Goal: Task Accomplishment & Management: Complete application form

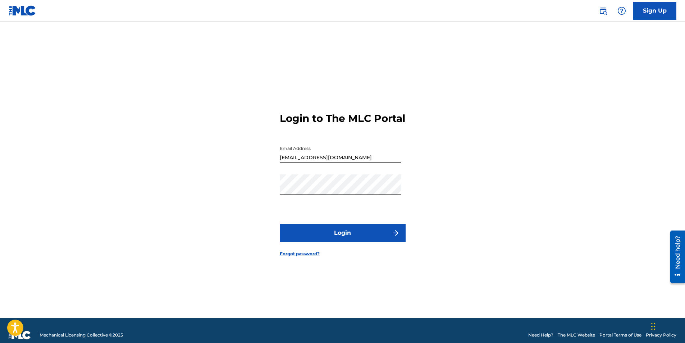
click at [330, 237] on button "Login" at bounding box center [343, 233] width 126 height 18
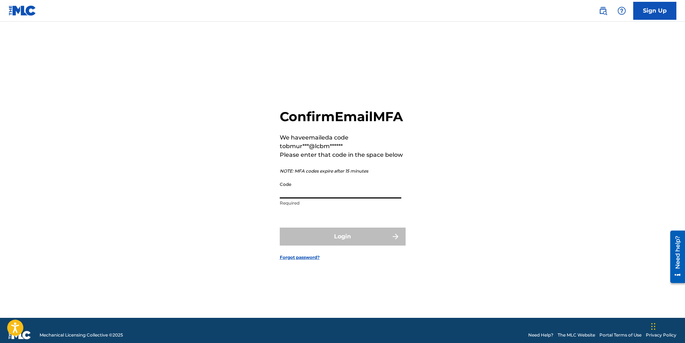
click at [308, 198] on input "Code" at bounding box center [341, 188] width 122 height 21
click at [361, 199] on input "Code" at bounding box center [341, 188] width 122 height 21
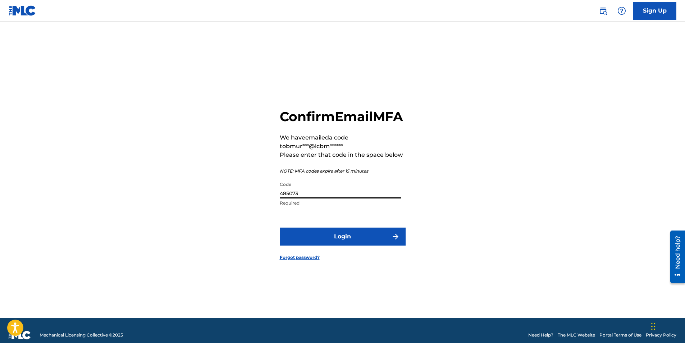
type input "485073"
click at [349, 242] on button "Login" at bounding box center [343, 237] width 126 height 18
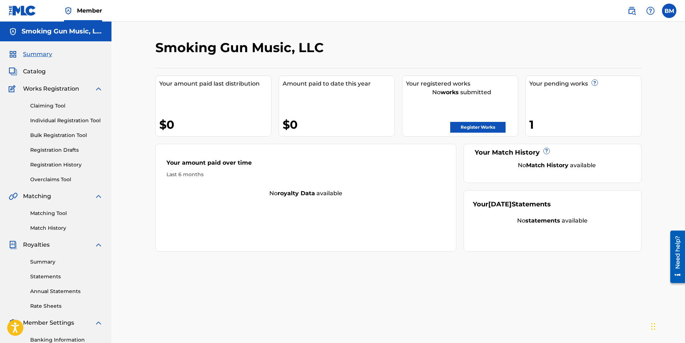
click at [472, 127] on link "Register Works" at bounding box center [477, 127] width 55 height 11
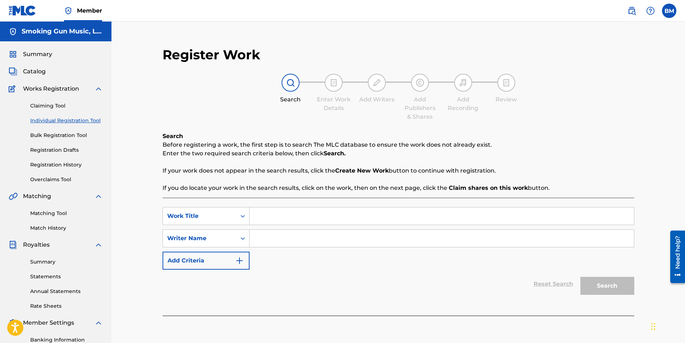
click at [286, 224] on input "Search Form" at bounding box center [442, 216] width 385 height 17
paste input "Be Careful With My Heart"
type input "Be Careful With My Heart"
click at [285, 239] on input "Search Form" at bounding box center [442, 238] width 385 height 17
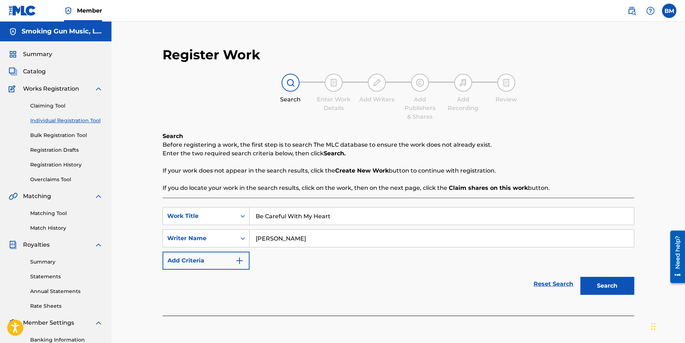
type input "[PERSON_NAME]"
click at [598, 280] on button "Search" at bounding box center [608, 286] width 54 height 18
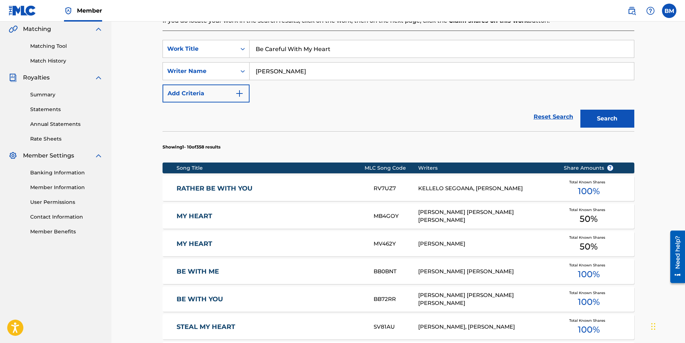
scroll to position [180, 0]
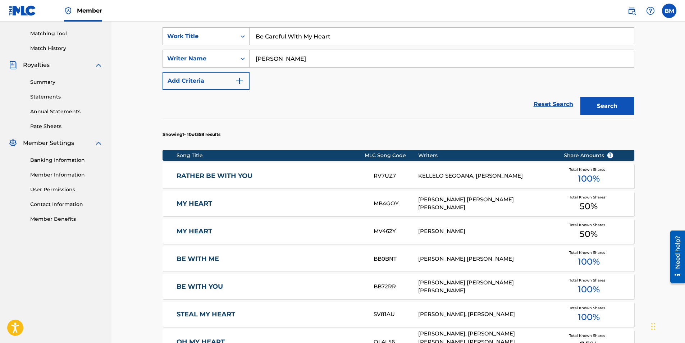
click at [235, 175] on link "RATHER BE WITH YOU" at bounding box center [270, 176] width 187 height 8
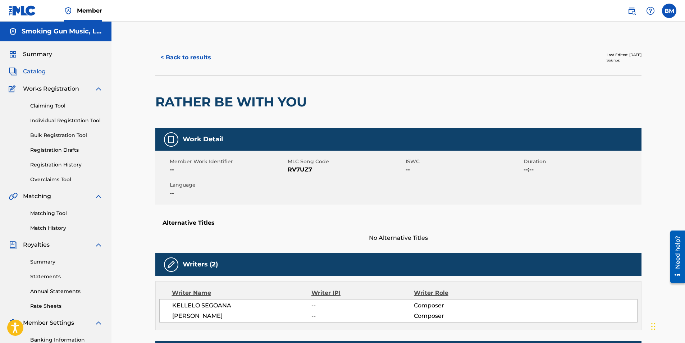
click at [186, 55] on button "< Back to results" at bounding box center [185, 58] width 61 height 18
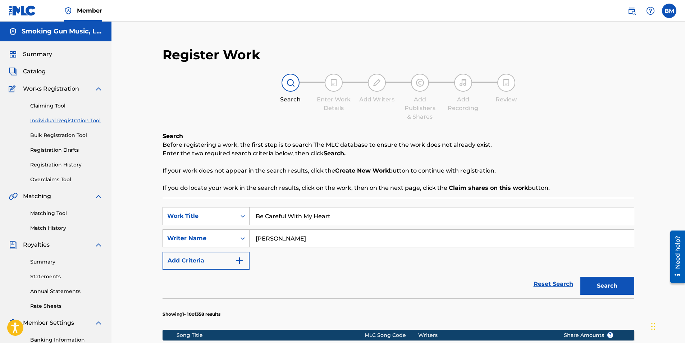
type input "[PERSON_NAME]"
click at [609, 282] on button "Search" at bounding box center [608, 286] width 54 height 18
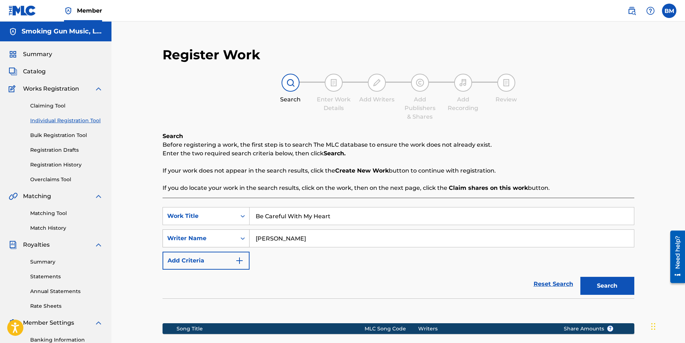
drag, startPoint x: 314, startPoint y: 241, endPoint x: 228, endPoint y: 232, distance: 86.8
click at [228, 232] on div "SearchWithCriteriaac3bb524-35ee-4f09-8ebb-0e63b8187cfa Writer Name [PERSON_NAME]" at bounding box center [399, 239] width 472 height 18
click at [569, 261] on div "SearchWithCriteria4948baba-66e5-48dc-b08d-1754c48dad1f Work Title Be Careful Wi…" at bounding box center [399, 238] width 472 height 63
drag, startPoint x: 346, startPoint y: 220, endPoint x: 171, endPoint y: 209, distance: 175.5
click at [171, 209] on div "SearchWithCriteria4948baba-66e5-48dc-b08d-1754c48dad1f Work Title Be Careful Wi…" at bounding box center [399, 216] width 472 height 18
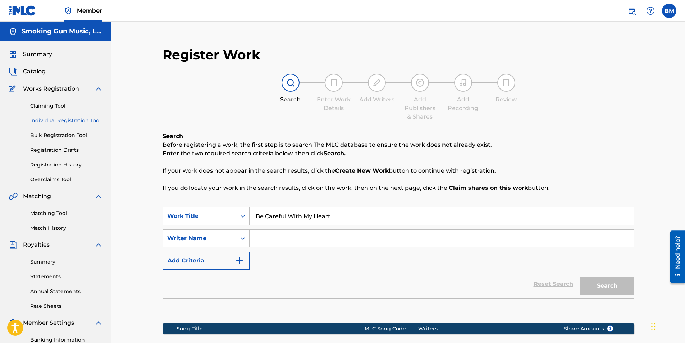
paste input "Here when i wake up"
type input "Here when i wake up"
click at [279, 238] on input "Search Form" at bounding box center [442, 238] width 385 height 17
type input "[PERSON_NAME]"
click at [605, 283] on button "Search" at bounding box center [608, 286] width 54 height 18
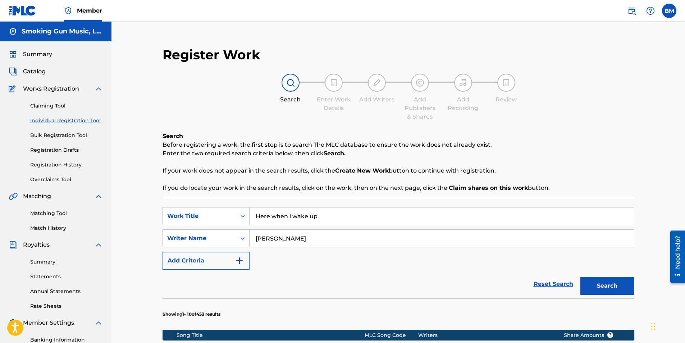
click at [291, 83] on img at bounding box center [290, 82] width 9 height 9
click at [334, 220] on input "Here when i wake up" at bounding box center [442, 216] width 385 height 17
drag, startPoint x: 297, startPoint y: 236, endPoint x: 315, endPoint y: 240, distance: 18.1
click at [297, 236] on input "[PERSON_NAME]" at bounding box center [442, 238] width 385 height 17
click at [604, 283] on button "Search" at bounding box center [608, 286] width 54 height 18
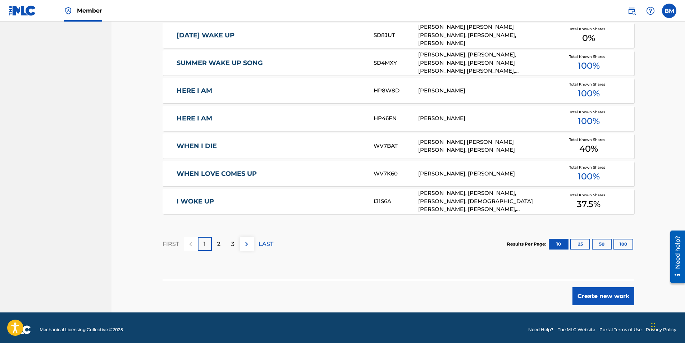
scroll to position [408, 0]
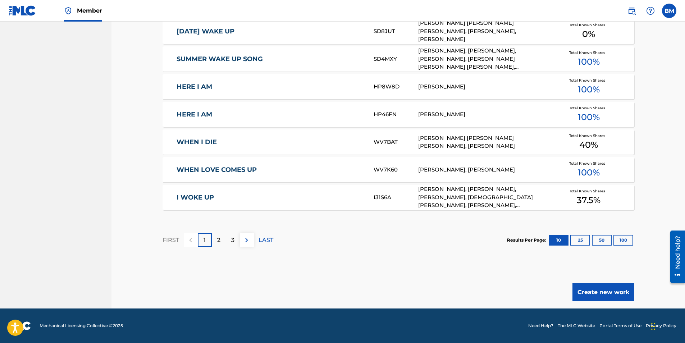
click at [222, 240] on div "2" at bounding box center [219, 240] width 14 height 14
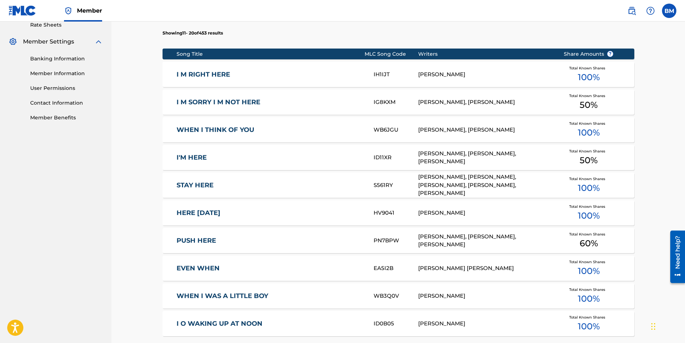
scroll to position [264, 0]
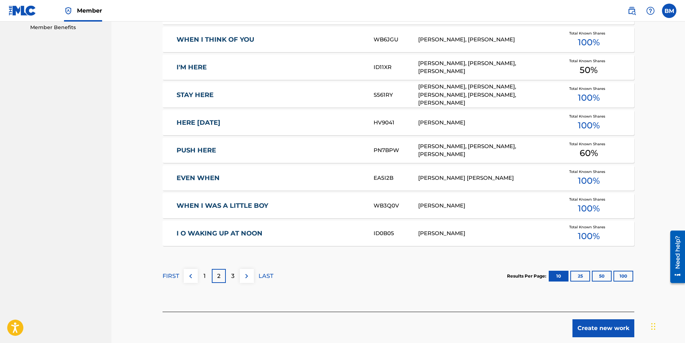
click at [232, 276] on p "3" at bounding box center [232, 276] width 3 height 9
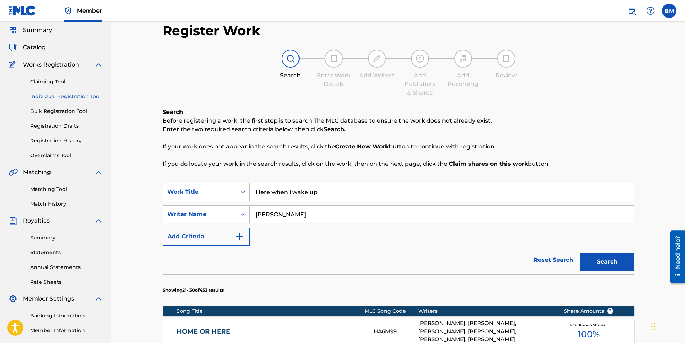
scroll to position [0, 0]
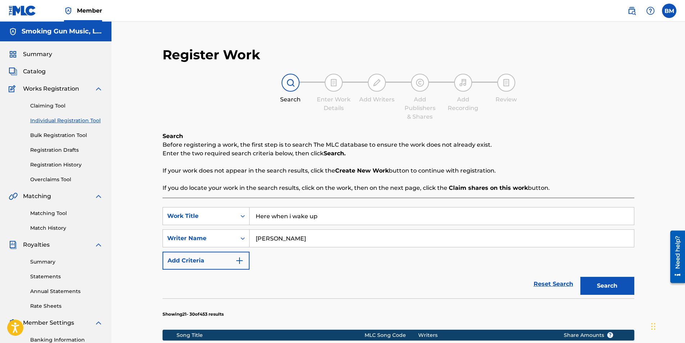
drag, startPoint x: 327, startPoint y: 217, endPoint x: 199, endPoint y: 212, distance: 128.9
click at [199, 212] on div "SearchWithCriteria4948baba-66e5-48dc-b08d-1754c48dad1f Work Title Here when i w…" at bounding box center [399, 216] width 472 height 18
click at [610, 286] on button "Search" at bounding box center [608, 286] width 54 height 18
drag, startPoint x: 299, startPoint y: 212, endPoint x: 209, endPoint y: 211, distance: 89.9
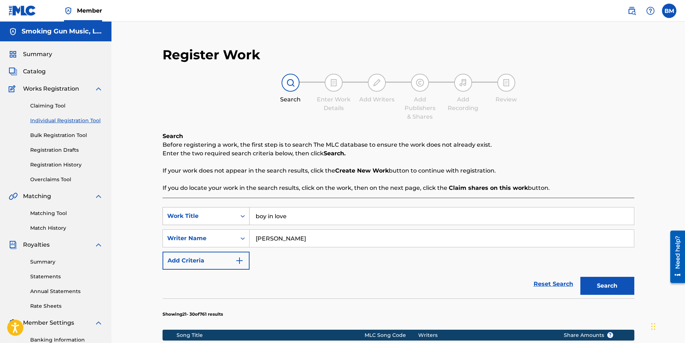
click at [209, 211] on div "SearchWithCriteria4948baba-66e5-48dc-b08d-1754c48dad1f Work Title boy in love" at bounding box center [399, 216] width 472 height 18
type input "baby blue"
click at [620, 286] on button "Search" at bounding box center [608, 286] width 54 height 18
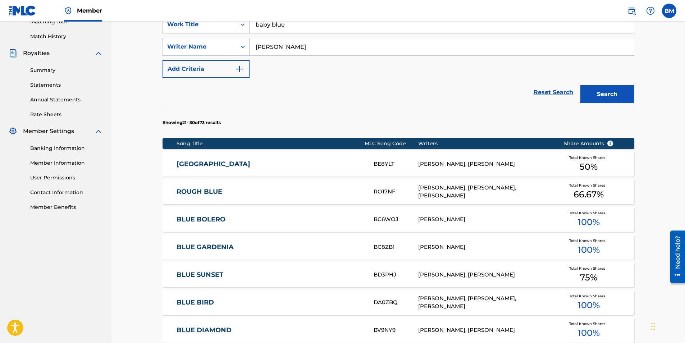
scroll to position [48, 0]
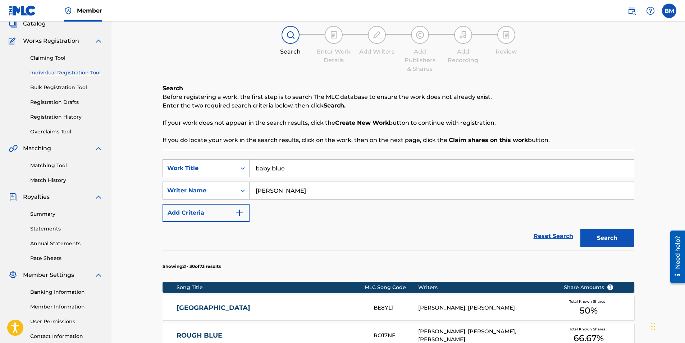
click at [306, 171] on input "baby blue" at bounding box center [442, 168] width 385 height 17
click at [294, 194] on input "[PERSON_NAME]" at bounding box center [442, 190] width 385 height 17
type input "[PERSON_NAME]"
click at [614, 236] on button "Search" at bounding box center [608, 238] width 54 height 18
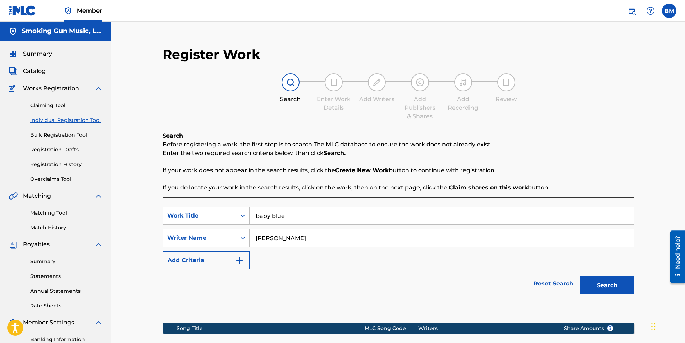
scroll to position [0, 0]
click at [302, 215] on input "baby blue" at bounding box center [442, 216] width 385 height 17
drag, startPoint x: 303, startPoint y: 218, endPoint x: 194, endPoint y: 210, distance: 109.2
click at [194, 210] on div "SearchWithCriteria4948baba-66e5-48dc-b08d-1754c48dad1f Work Title baby blue" at bounding box center [399, 216] width 472 height 18
type input "clouds"
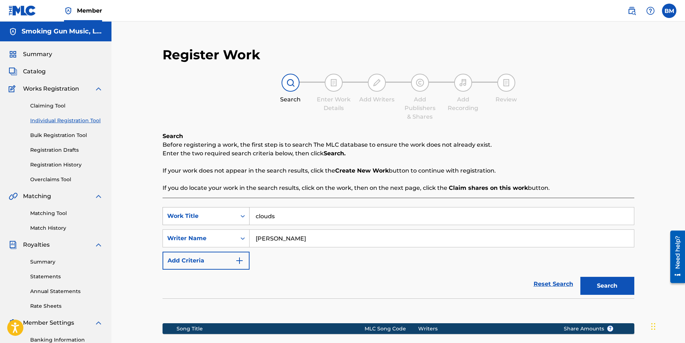
type input "o"
type input "t"
type input "[PERSON_NAME]"
click at [596, 286] on button "Search" at bounding box center [608, 286] width 54 height 18
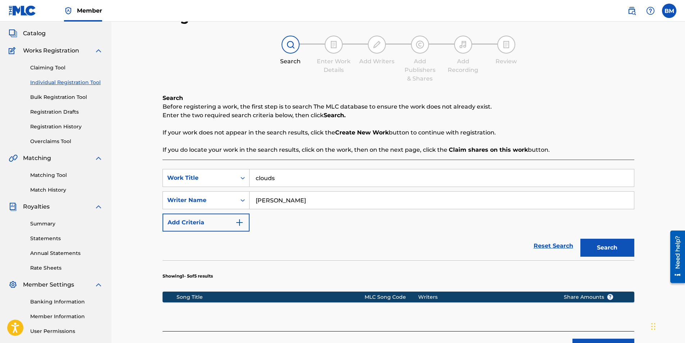
scroll to position [103, 0]
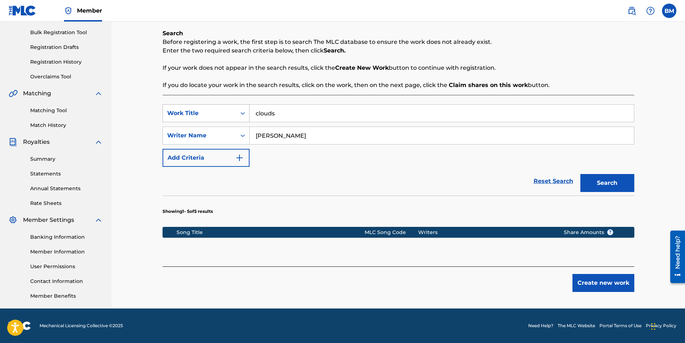
drag, startPoint x: 288, startPoint y: 114, endPoint x: 223, endPoint y: 117, distance: 64.4
click at [224, 117] on div "SearchWithCriteria4948baba-66e5-48dc-b08d-1754c48dad1f Work Title clouds" at bounding box center [399, 113] width 472 height 18
type input "Apples"
click at [617, 181] on button "Search" at bounding box center [608, 183] width 54 height 18
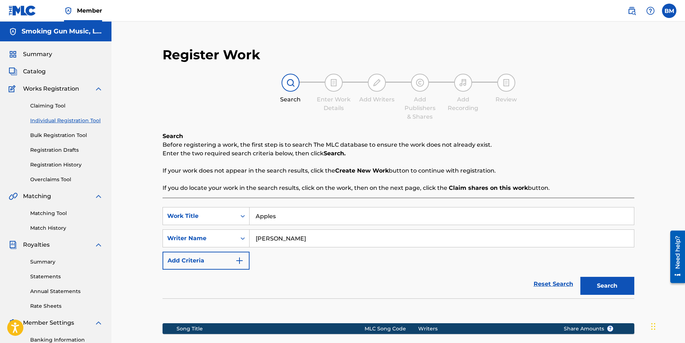
scroll to position [105, 0]
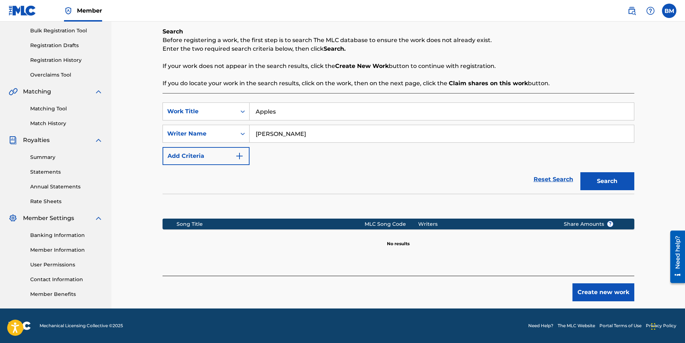
click at [595, 285] on button "Create new work" at bounding box center [604, 292] width 62 height 18
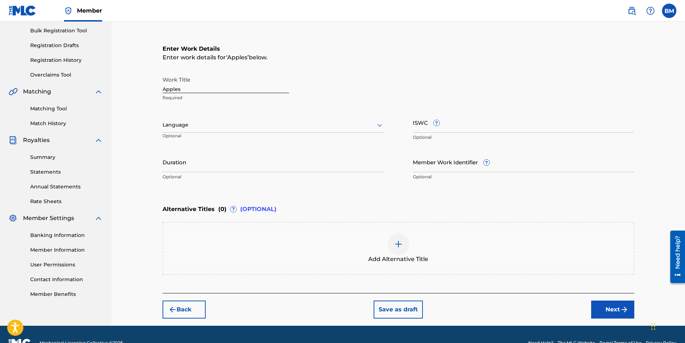
click at [200, 127] on div at bounding box center [274, 125] width 222 height 9
click at [204, 136] on div "English" at bounding box center [273, 141] width 221 height 16
click at [478, 127] on input "ISWC ?" at bounding box center [524, 122] width 222 height 21
click at [252, 166] on input "Duration" at bounding box center [274, 162] width 222 height 21
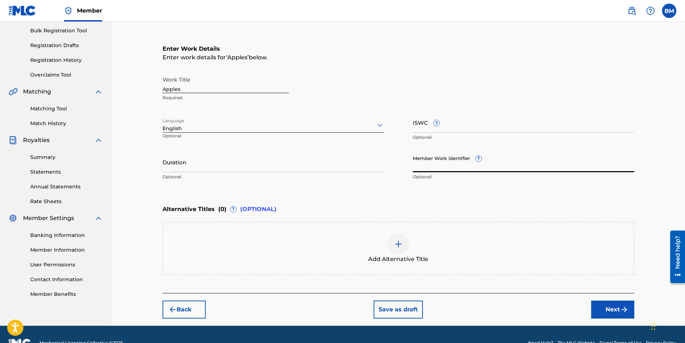
click at [462, 170] on input "Member Work Identifier ?" at bounding box center [524, 162] width 222 height 21
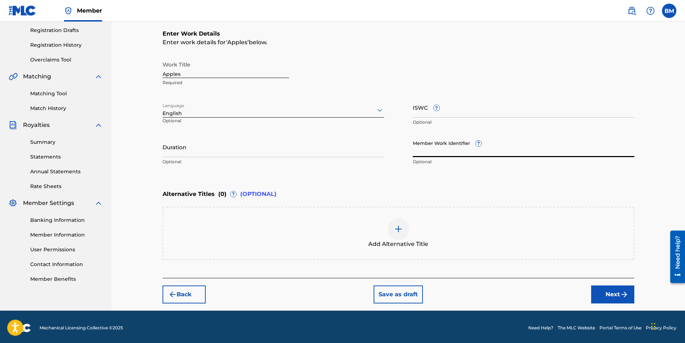
scroll to position [122, 0]
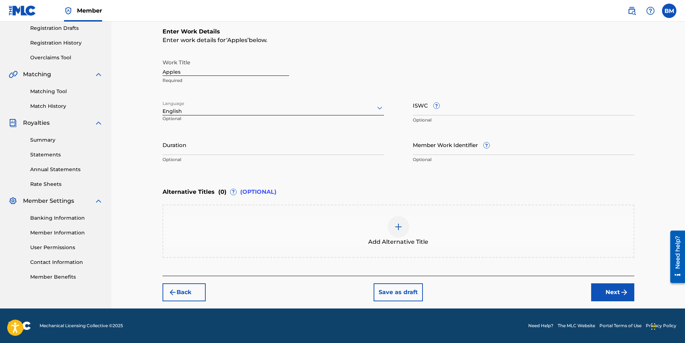
click at [611, 296] on button "Next" at bounding box center [612, 292] width 43 height 18
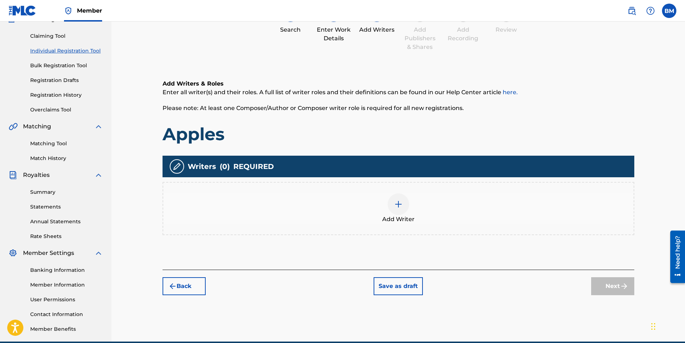
scroll to position [103, 0]
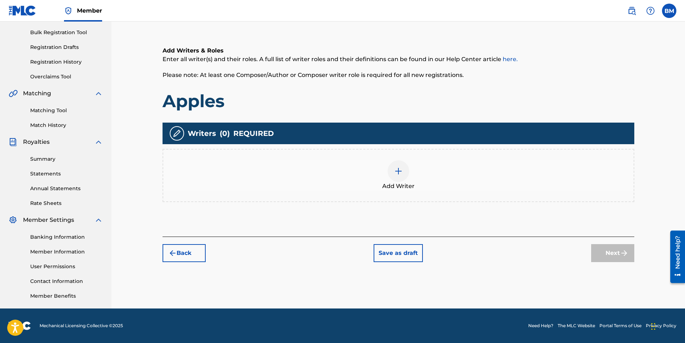
click at [398, 170] on img at bounding box center [398, 171] width 9 height 9
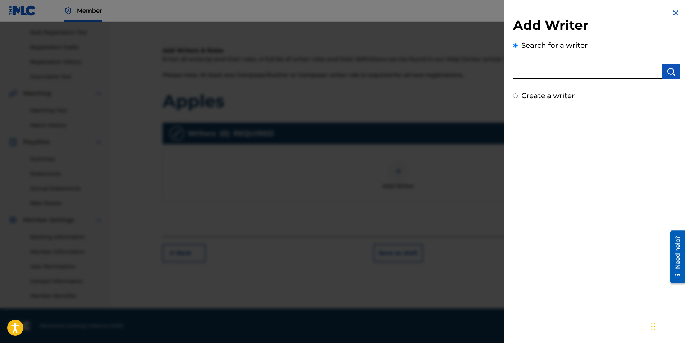
click at [547, 77] on input "text" at bounding box center [587, 72] width 149 height 16
type input "[PERSON_NAME]"
click at [672, 73] on img "submit" at bounding box center [671, 71] width 9 height 9
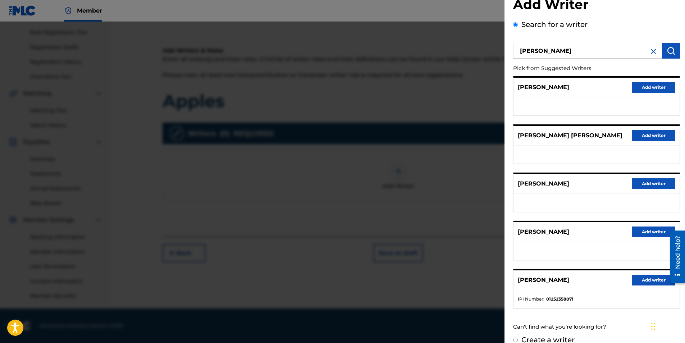
scroll to position [32, 0]
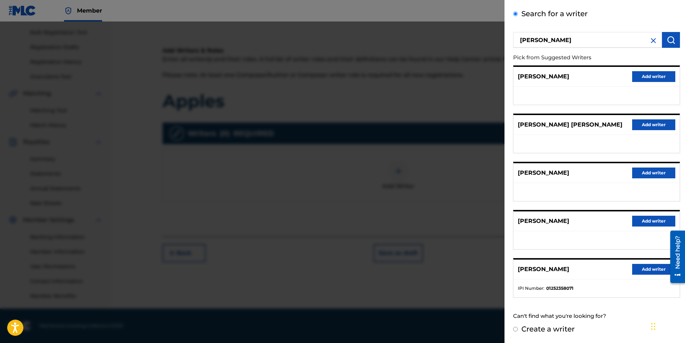
click at [648, 121] on button "Add writer" at bounding box center [653, 124] width 43 height 11
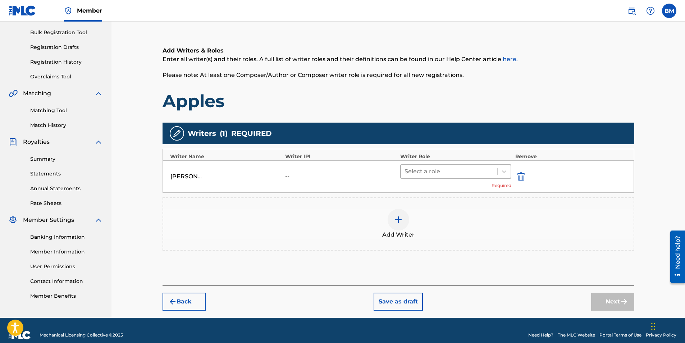
click at [434, 171] on div at bounding box center [450, 172] width 90 height 10
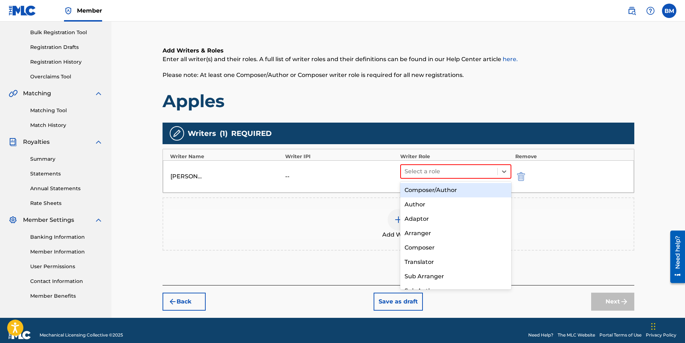
click at [433, 188] on div "Composer/Author" at bounding box center [456, 190] width 112 height 14
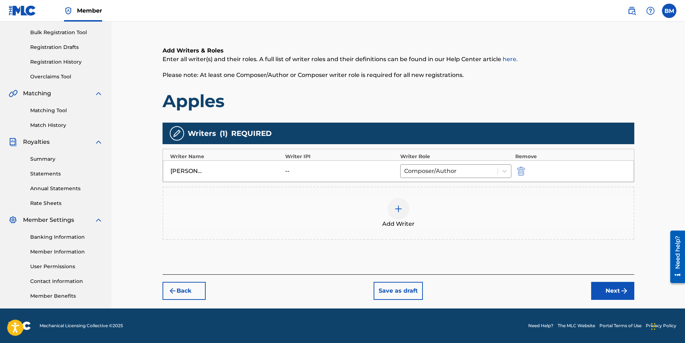
click at [604, 291] on button "Next" at bounding box center [612, 291] width 43 height 18
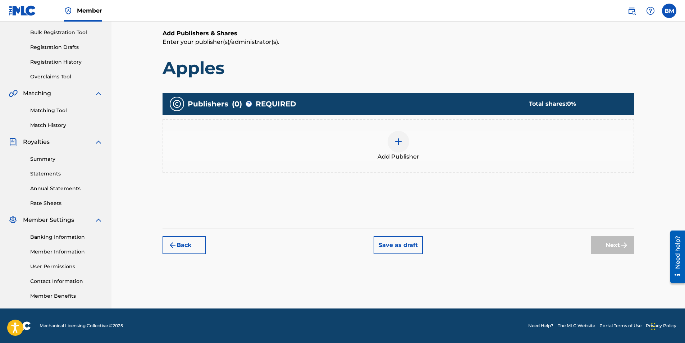
scroll to position [32, 0]
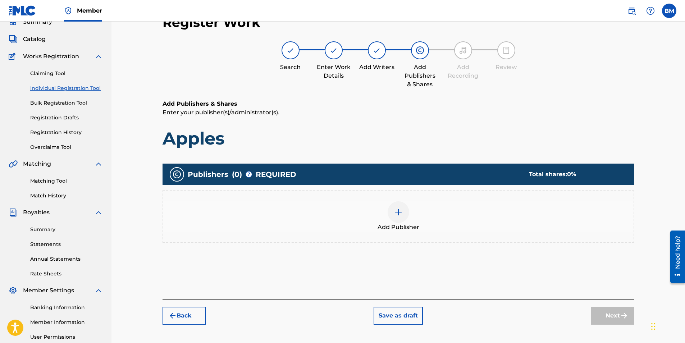
click at [396, 217] on div at bounding box center [399, 212] width 22 height 22
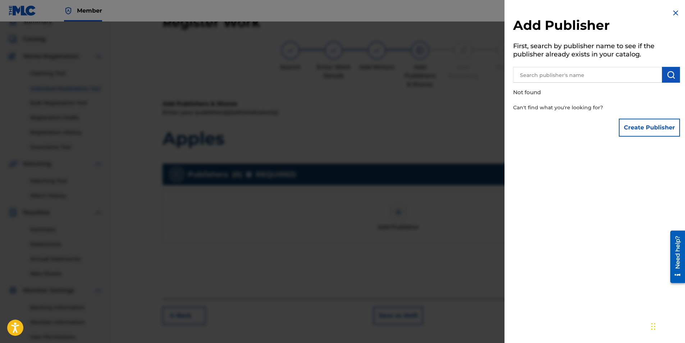
click at [556, 73] on input "text" at bounding box center [587, 75] width 149 height 16
click at [671, 76] on img "submit" at bounding box center [671, 75] width 9 height 9
click at [584, 74] on input "smoking gun music" at bounding box center [587, 75] width 149 height 16
type input "smoking gun"
click at [670, 70] on button "submit" at bounding box center [671, 75] width 18 height 16
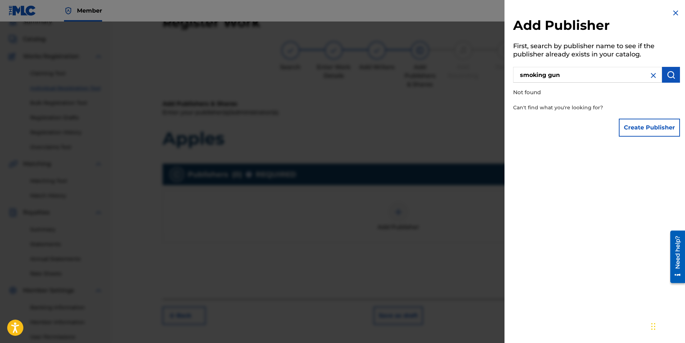
click at [541, 95] on p "Not found" at bounding box center [576, 92] width 126 height 15
click at [640, 123] on button "Create Publisher" at bounding box center [649, 128] width 61 height 18
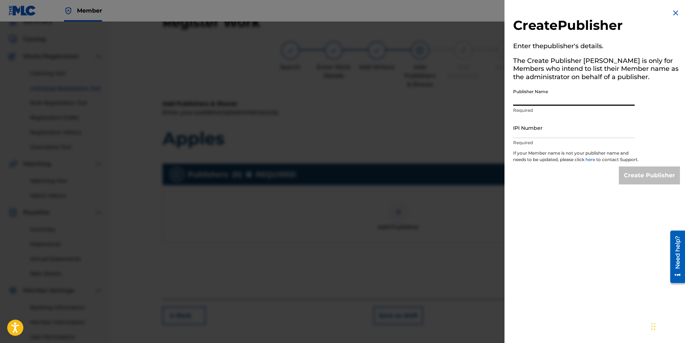
click at [547, 100] on input "Publisher Name" at bounding box center [574, 95] width 122 height 21
type input "Smoking Gun Music"
click at [550, 135] on input "IPI Number" at bounding box center [574, 128] width 122 height 21
type input "1306996426"
click at [644, 178] on input "Create Publisher" at bounding box center [649, 176] width 61 height 18
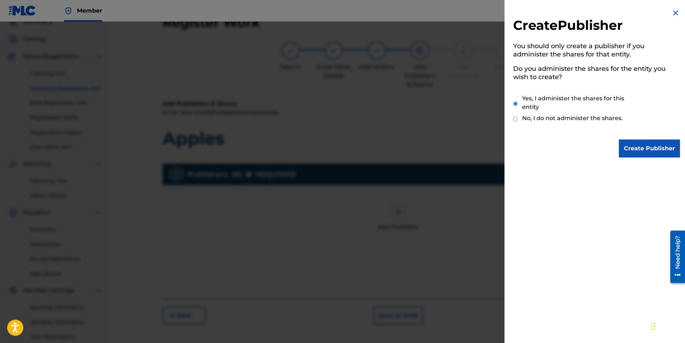
click at [632, 148] on input "Create Publisher" at bounding box center [649, 149] width 61 height 18
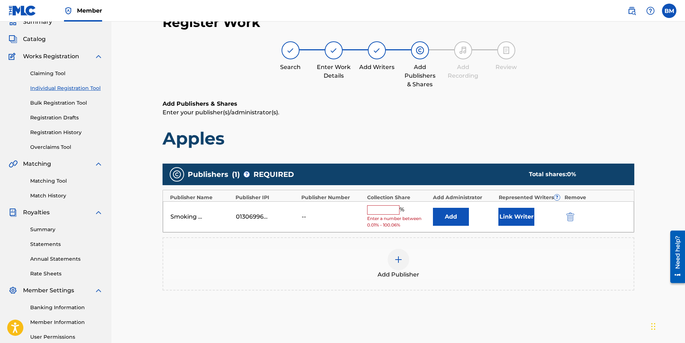
click at [389, 212] on input "text" at bounding box center [383, 209] width 32 height 9
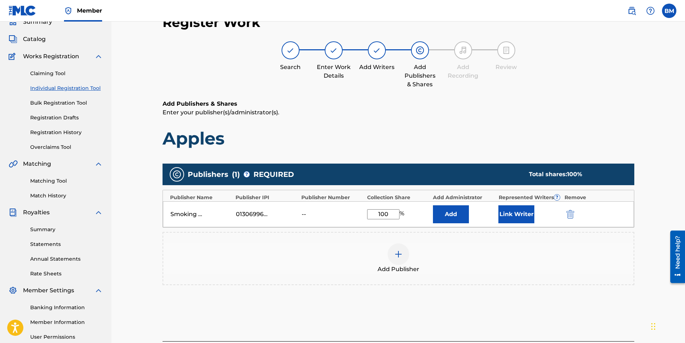
type input "100"
click at [485, 250] on div "Add Publisher" at bounding box center [398, 259] width 471 height 30
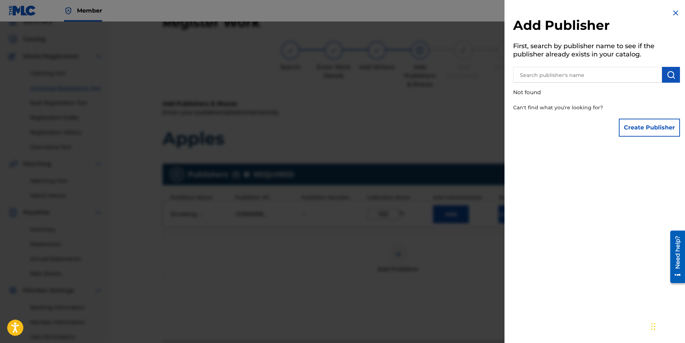
click at [673, 10] on img at bounding box center [676, 13] width 9 height 9
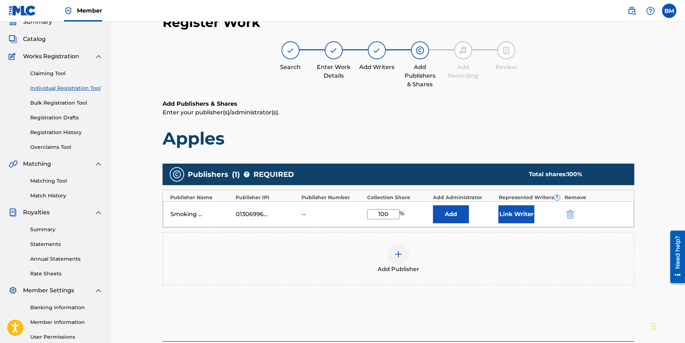
click at [518, 219] on button "Link Writer" at bounding box center [517, 214] width 36 height 18
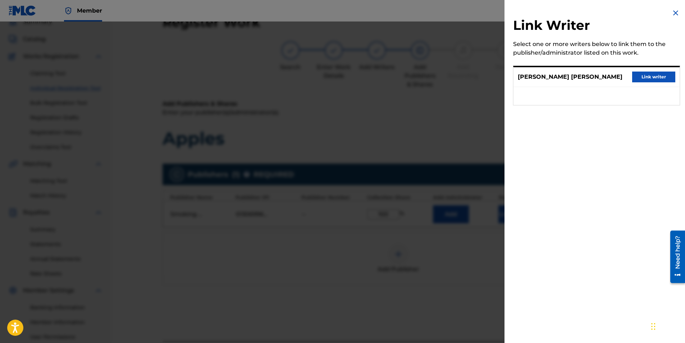
click at [644, 76] on button "Link writer" at bounding box center [653, 77] width 43 height 11
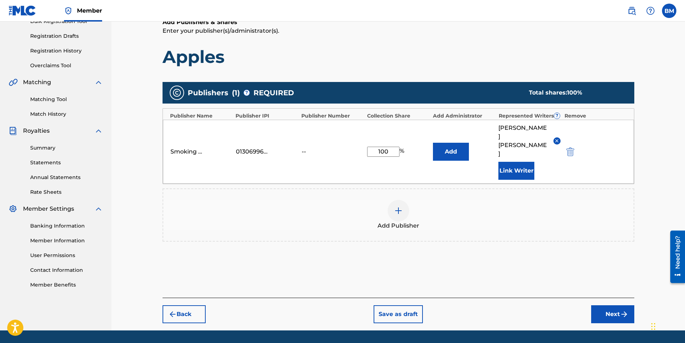
scroll to position [119, 0]
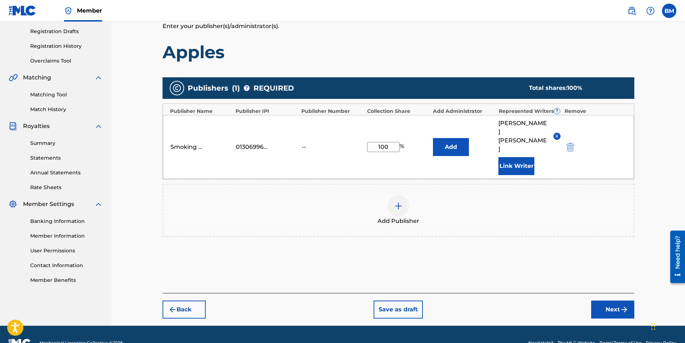
click at [608, 301] on button "Next" at bounding box center [612, 310] width 43 height 18
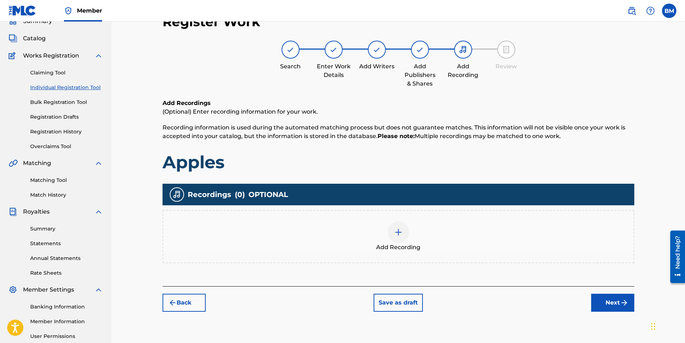
scroll to position [32, 0]
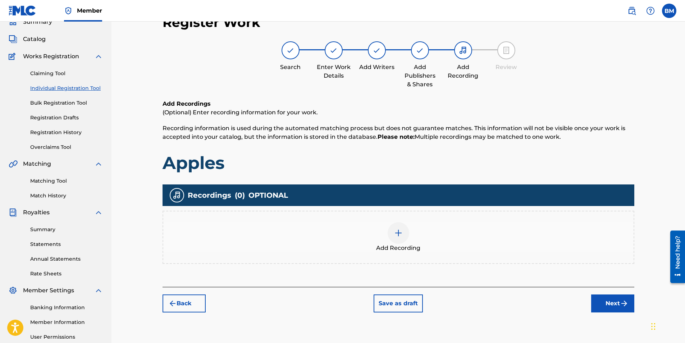
click at [391, 232] on div at bounding box center [399, 233] width 22 height 22
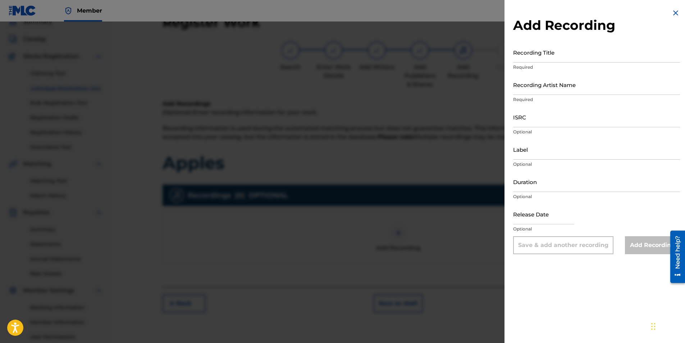
click at [544, 54] on input "Recording Title" at bounding box center [596, 52] width 167 height 21
type input "Apples"
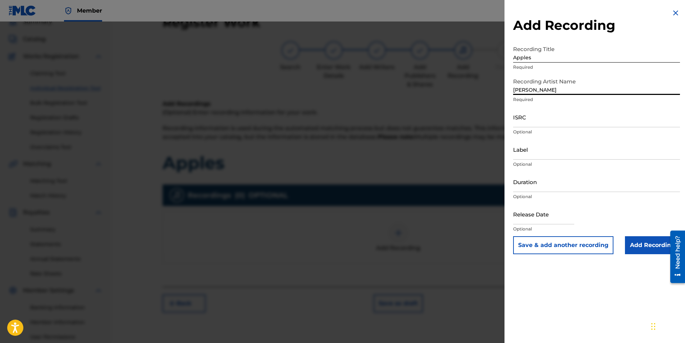
type input "[PERSON_NAME]"
click at [594, 189] on input "Duration" at bounding box center [596, 182] width 167 height 21
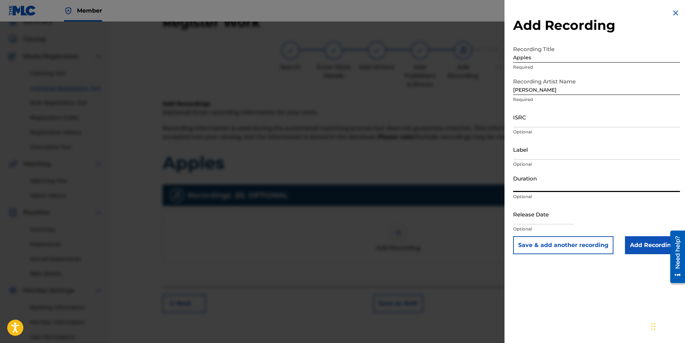
click at [658, 245] on input "Add Recording" at bounding box center [652, 245] width 55 height 18
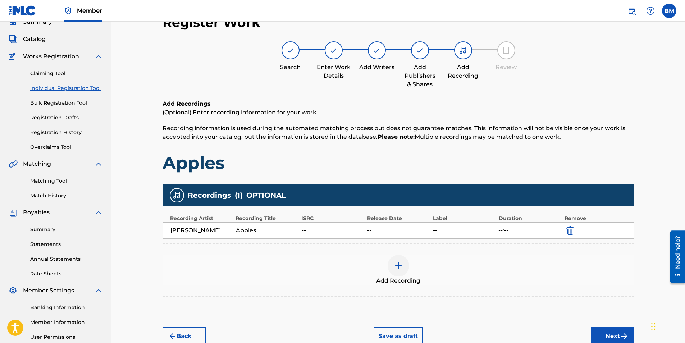
click at [212, 231] on div "[PERSON_NAME]" at bounding box center [202, 230] width 62 height 9
click at [570, 229] on img "submit" at bounding box center [571, 230] width 8 height 9
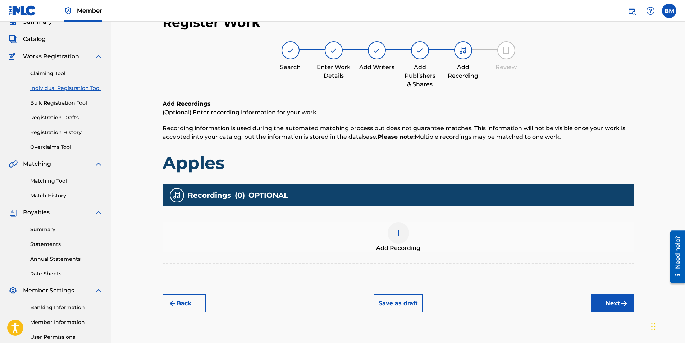
click at [397, 233] on img at bounding box center [398, 233] width 9 height 9
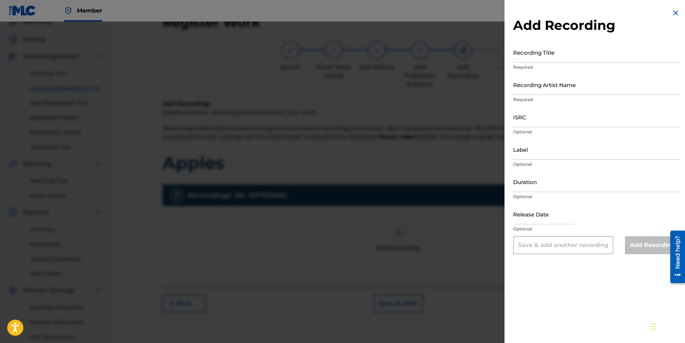
click at [547, 122] on input "ISRC" at bounding box center [596, 117] width 167 height 21
paste input "QMRSZ2300430"
type input "QMRSZ2300430"
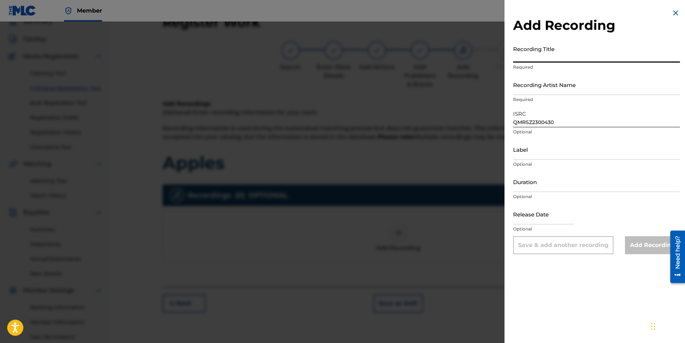
click at [539, 58] on input "Recording Title" at bounding box center [596, 52] width 167 height 21
type input "Apples"
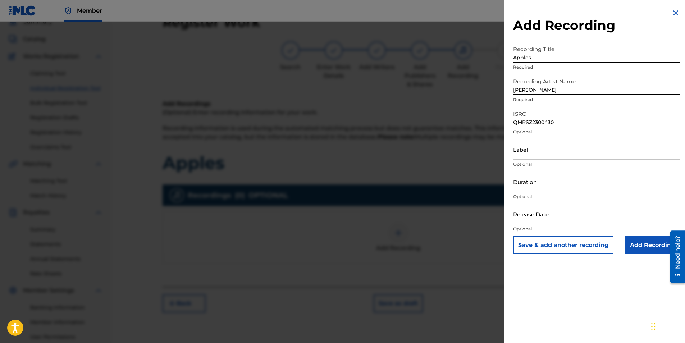
type input "[PERSON_NAME]"
click at [550, 154] on input "Label" at bounding box center [596, 149] width 167 height 21
type input "Young Forever / BMG Rights Mangement"
click at [552, 183] on input "Duration" at bounding box center [596, 182] width 167 height 21
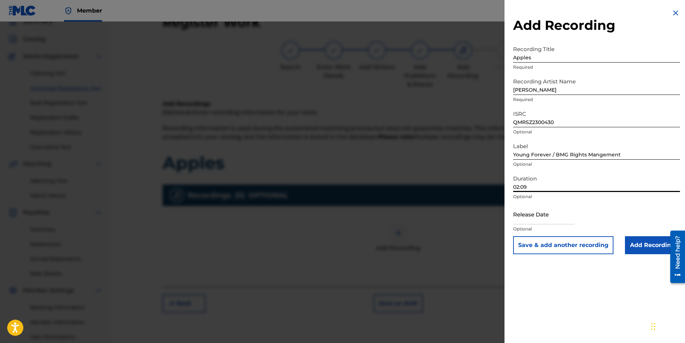
type input "02:09"
click at [536, 217] on input "text" at bounding box center [543, 214] width 61 height 21
select select "7"
select select "2025"
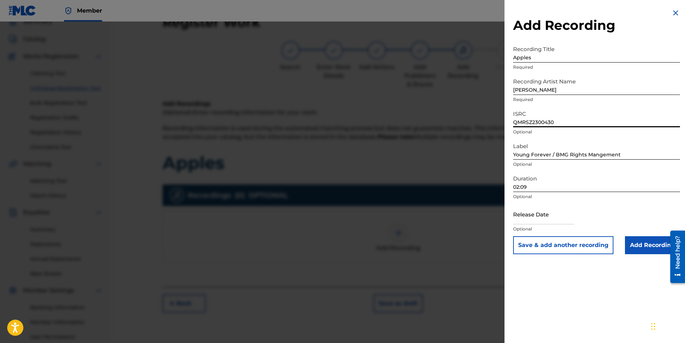
drag, startPoint x: 564, startPoint y: 119, endPoint x: 467, endPoint y: 112, distance: 97.4
click at [467, 112] on div "Add Recording Recording Title Apples Required Recording Artist Name [PERSON_NAM…" at bounding box center [342, 183] width 685 height 322
paste input "2"
type input "QMRSZ2300432"
click at [549, 219] on input "text" at bounding box center [543, 214] width 61 height 21
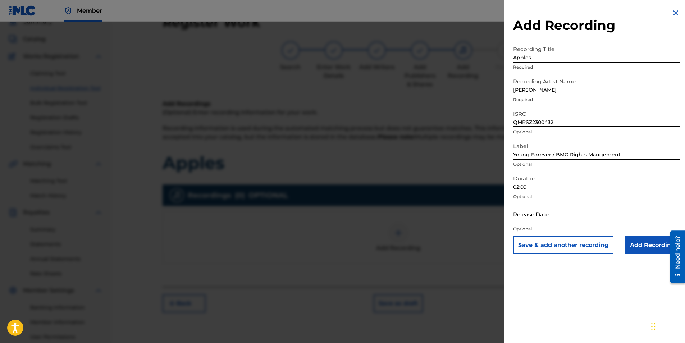
select select "7"
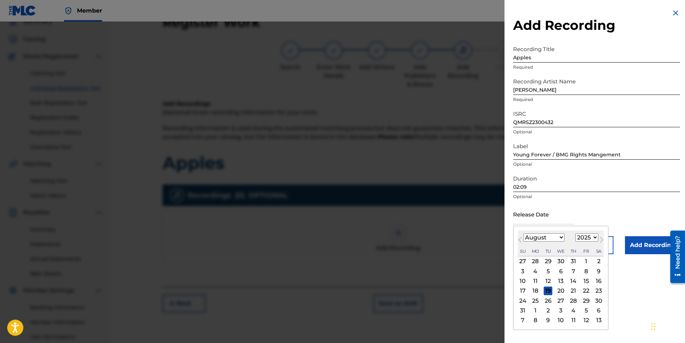
click at [588, 238] on select "1899 1900 1901 1902 1903 1904 1905 1906 1907 1908 1909 1910 1911 1912 1913 1914…" at bounding box center [587, 237] width 23 height 8
select select "2023"
click at [576, 233] on select "1899 1900 1901 1902 1903 1904 1905 1906 1907 1908 1909 1910 1911 1912 1913 1914…" at bounding box center [587, 237] width 23 height 8
click at [549, 236] on select "January February March April May June July August September October November De…" at bounding box center [543, 237] width 41 height 8
select select "4"
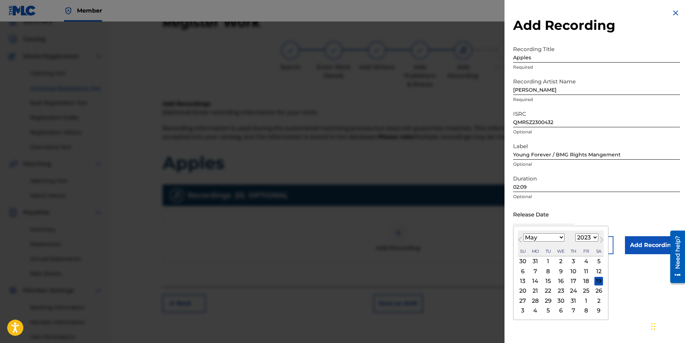
click at [523, 233] on select "January February March April May June July August September October November De…" at bounding box center [543, 237] width 41 height 8
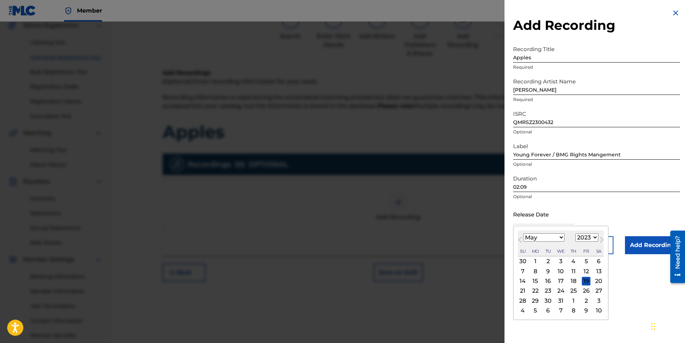
scroll to position [103, 0]
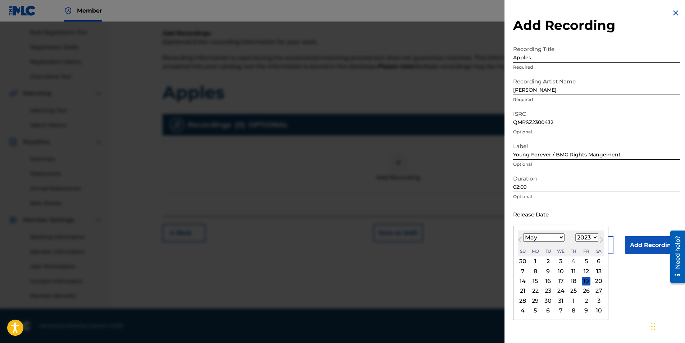
click at [607, 211] on div "Release Date [DATE] Previous Month Next Month May [DATE] February March April M…" at bounding box center [596, 220] width 167 height 32
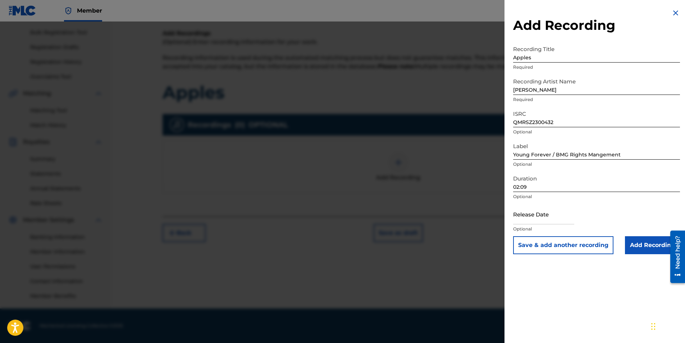
click at [550, 220] on input "text" at bounding box center [543, 214] width 61 height 21
select select "7"
select select "2025"
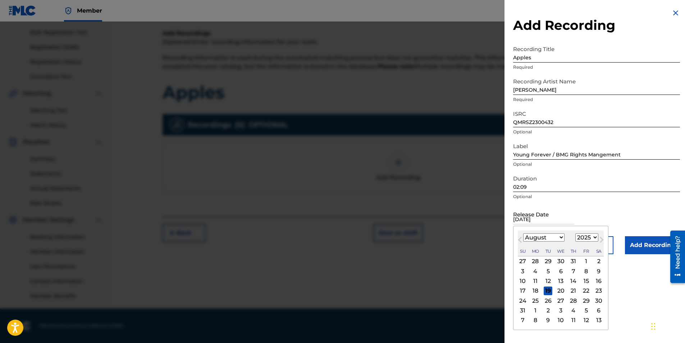
type input "[DATE]"
click at [593, 237] on select "1899 1900 1901 1902 1903 1904 1905 1906 1907 1908 1909 1910 1911 1912 1913 1914…" at bounding box center [587, 237] width 23 height 8
select select "2023"
click at [576, 233] on select "1899 1900 1901 1902 1903 1904 1905 1906 1907 1908 1909 1910 1911 1912 1913 1914…" at bounding box center [587, 237] width 23 height 8
click at [561, 238] on select "January February March April May June July August September October November De…" at bounding box center [543, 237] width 41 height 8
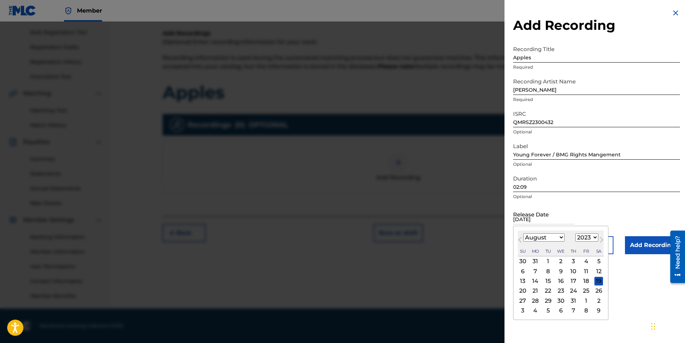
select select "4"
click at [523, 233] on select "January February March April May June July August September October November De…" at bounding box center [543, 237] width 41 height 8
click at [584, 279] on div "19" at bounding box center [586, 281] width 9 height 9
type input "[DATE]"
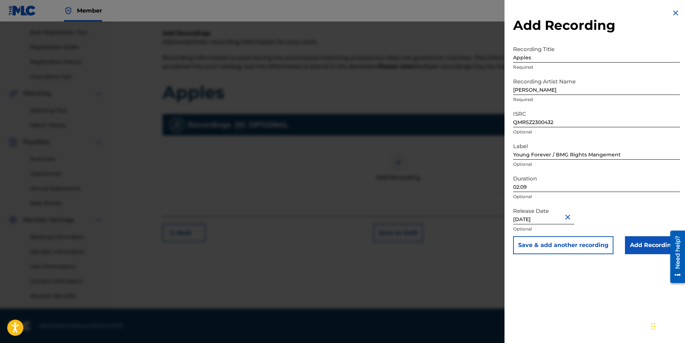
click at [640, 249] on input "Add Recording" at bounding box center [652, 245] width 55 height 18
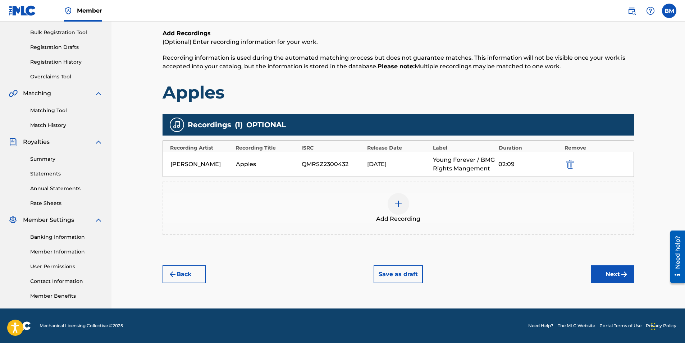
click at [181, 278] on button "Back" at bounding box center [184, 274] width 43 height 18
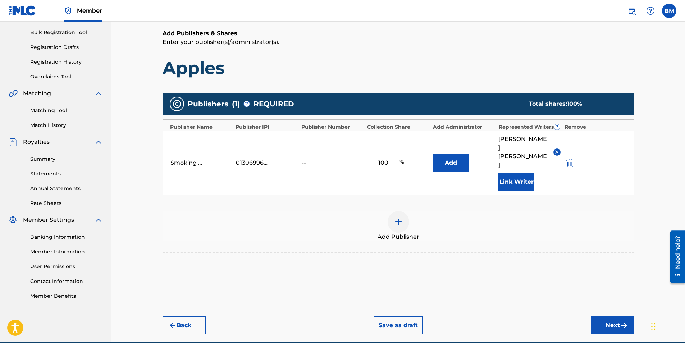
click at [181, 317] on button "Back" at bounding box center [184, 326] width 43 height 18
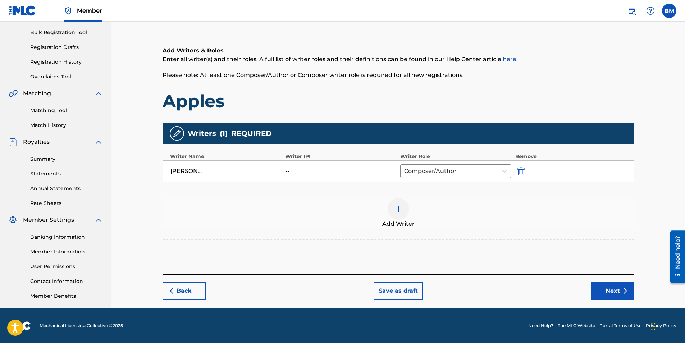
click at [181, 295] on button "Back" at bounding box center [184, 291] width 43 height 18
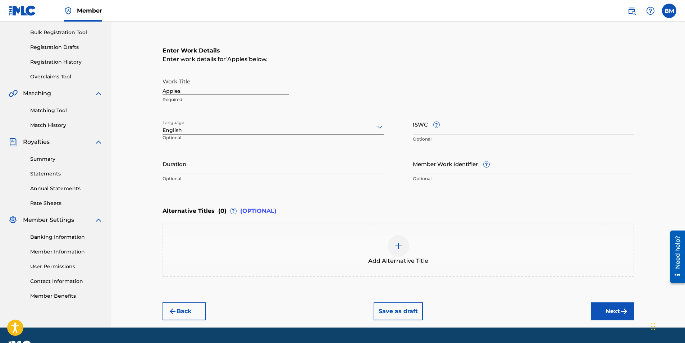
click at [609, 309] on button "Next" at bounding box center [612, 312] width 43 height 18
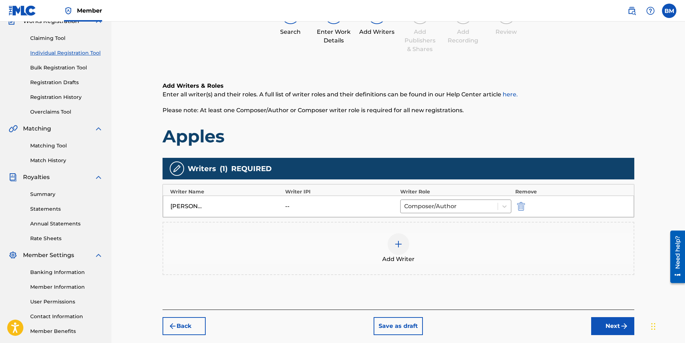
scroll to position [32, 0]
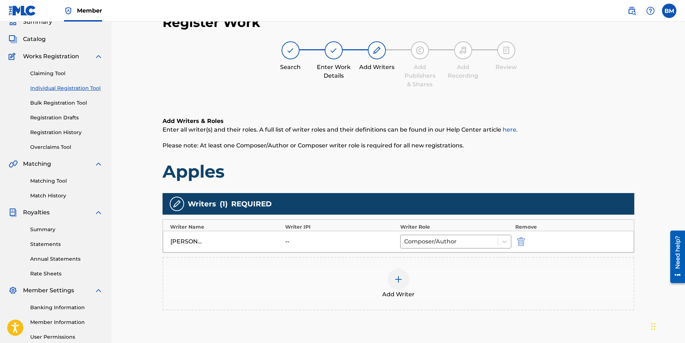
click at [401, 282] on img at bounding box center [398, 279] width 9 height 9
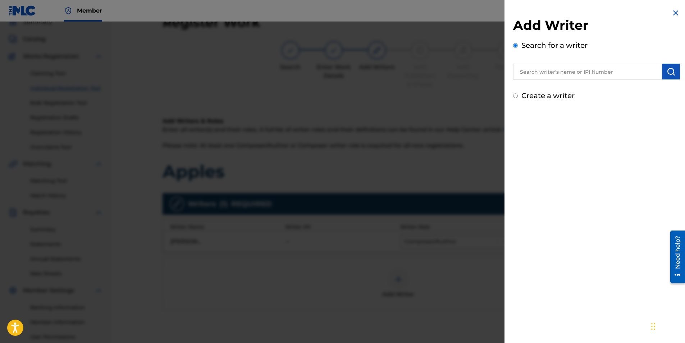
click at [676, 13] on img at bounding box center [676, 13] width 9 height 9
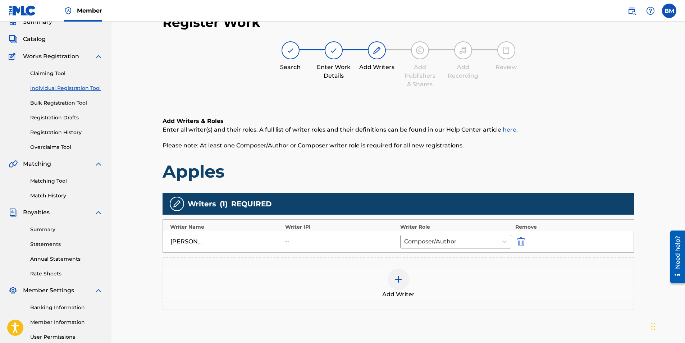
click at [398, 280] on img at bounding box center [398, 279] width 9 height 9
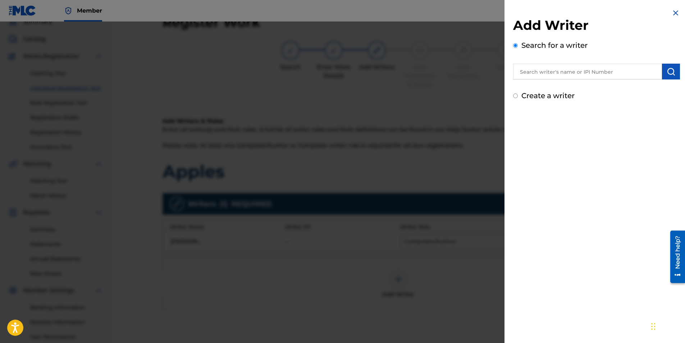
click at [546, 74] on input "text" at bounding box center [587, 72] width 149 height 16
type input "[PERSON_NAME]"
click at [668, 74] on img "submit" at bounding box center [671, 71] width 9 height 9
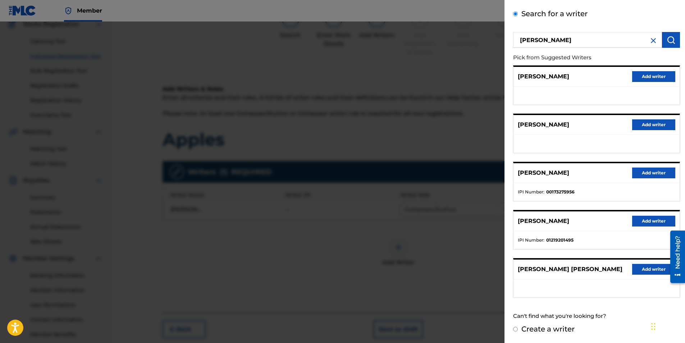
scroll to position [103, 0]
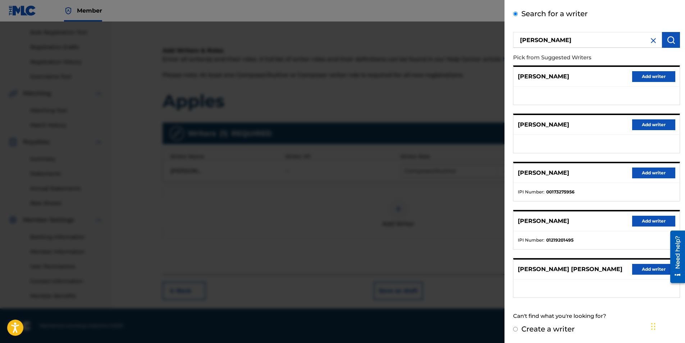
click at [647, 219] on button "Add writer" at bounding box center [653, 221] width 43 height 11
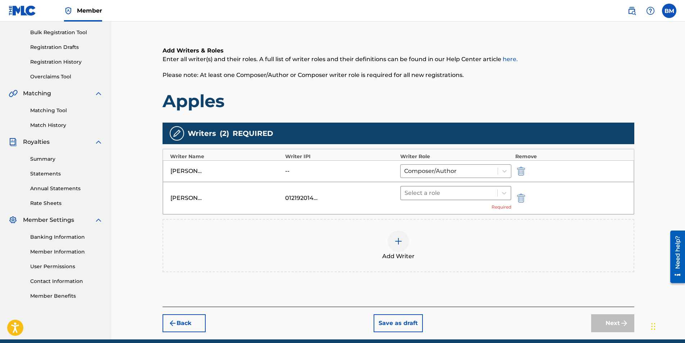
click at [442, 197] on div at bounding box center [450, 193] width 90 height 10
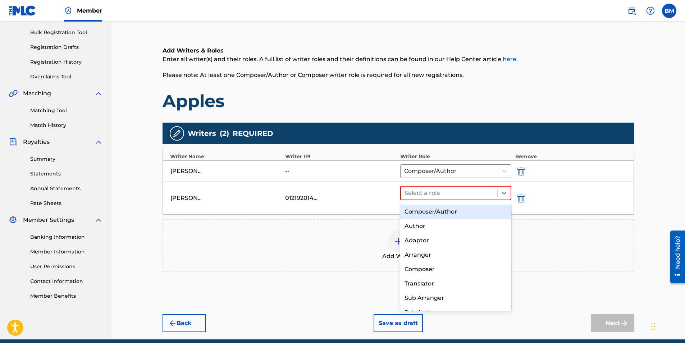
click at [441, 213] on div "Composer/Author" at bounding box center [456, 212] width 112 height 14
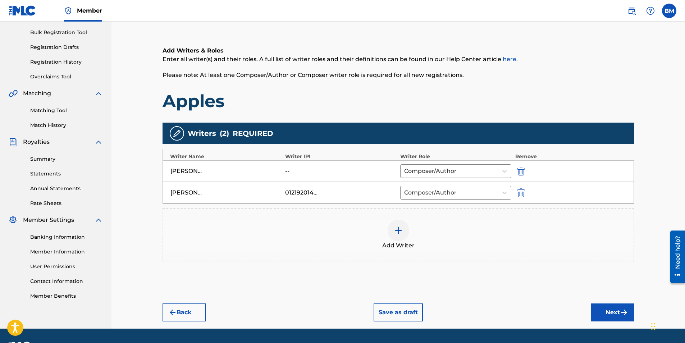
click at [604, 310] on button "Next" at bounding box center [612, 313] width 43 height 18
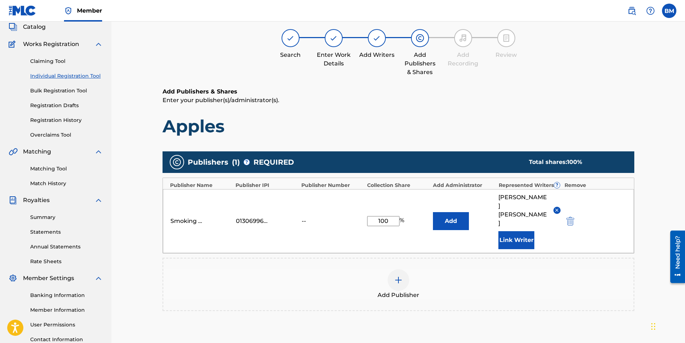
scroll to position [119, 0]
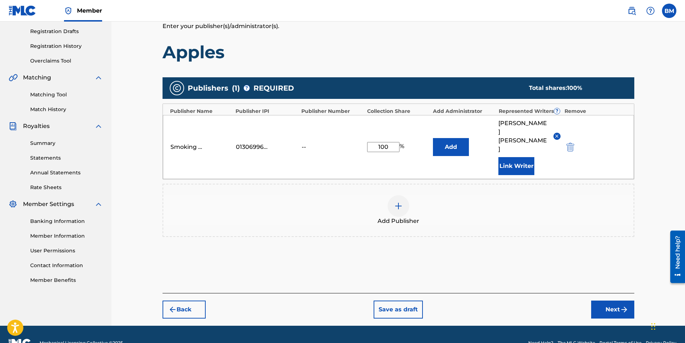
click at [611, 301] on button "Next" at bounding box center [612, 310] width 43 height 18
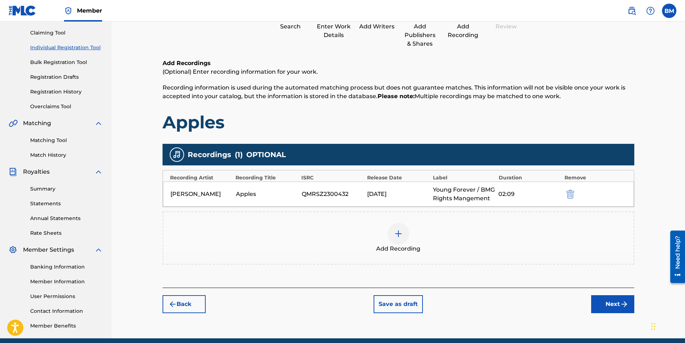
scroll to position [103, 0]
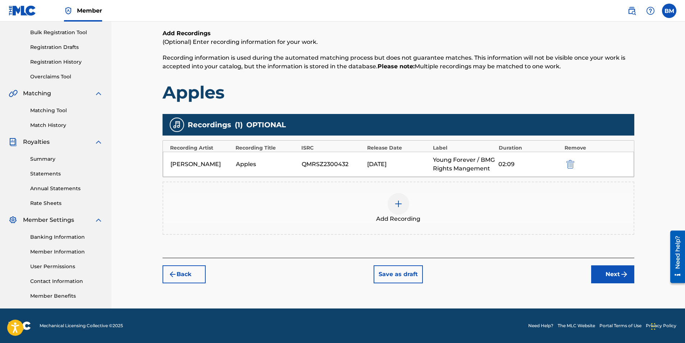
click at [614, 276] on button "Next" at bounding box center [612, 274] width 43 height 18
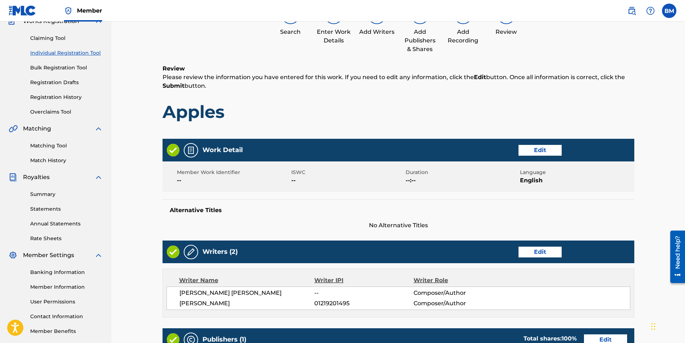
scroll to position [32, 0]
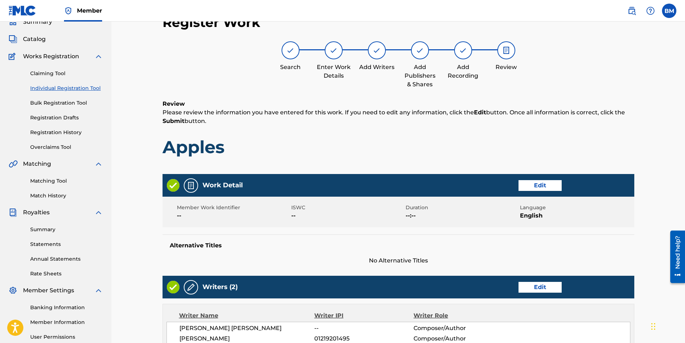
click at [530, 189] on button "Edit" at bounding box center [540, 185] width 43 height 11
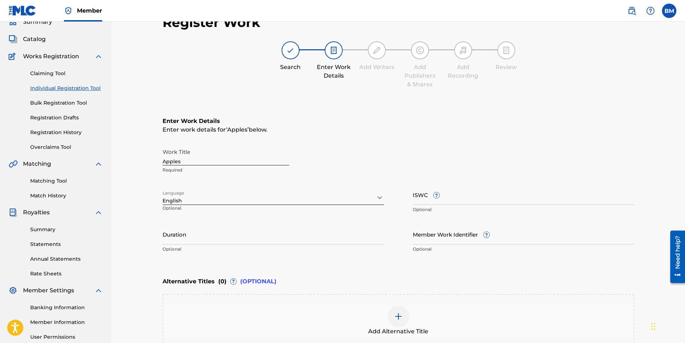
click at [479, 200] on input "ISWC ?" at bounding box center [524, 195] width 222 height 21
paste input "T3290970111"
type input "T3290970111"
click at [449, 243] on input "Member Work Identifier ?" at bounding box center [524, 234] width 222 height 21
click at [286, 238] on input "Duration" at bounding box center [274, 234] width 222 height 21
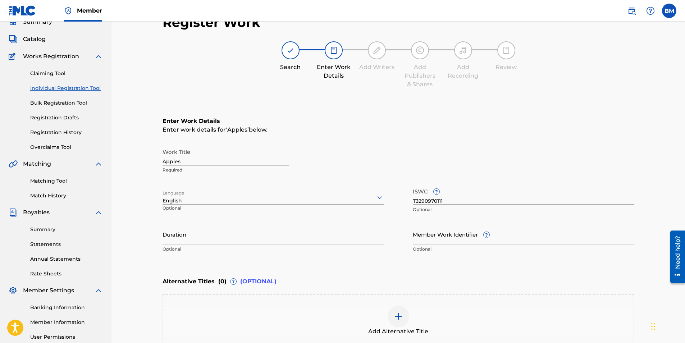
click at [482, 289] on div "Alternative Titles ( 0 ) ? (OPTIONAL)" at bounding box center [399, 282] width 472 height 16
click at [275, 244] on input "Duration" at bounding box center [274, 234] width 222 height 21
type input "02:09"
click at [419, 277] on div "Alternative Titles ( 0 ) ? (OPTIONAL)" at bounding box center [399, 282] width 472 height 16
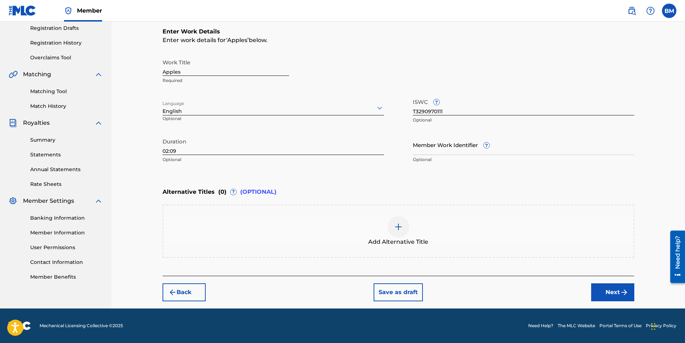
click at [604, 291] on button "Next" at bounding box center [612, 292] width 43 height 18
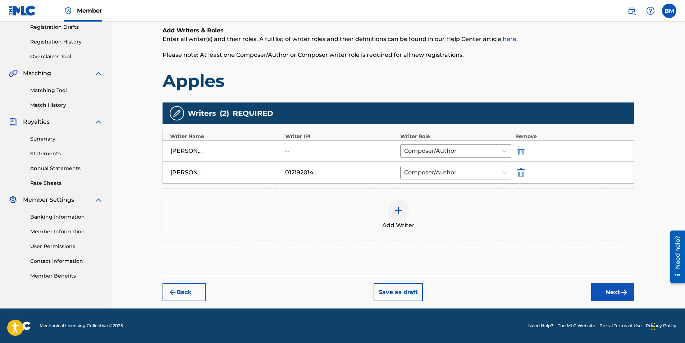
click at [605, 292] on button "Next" at bounding box center [612, 292] width 43 height 18
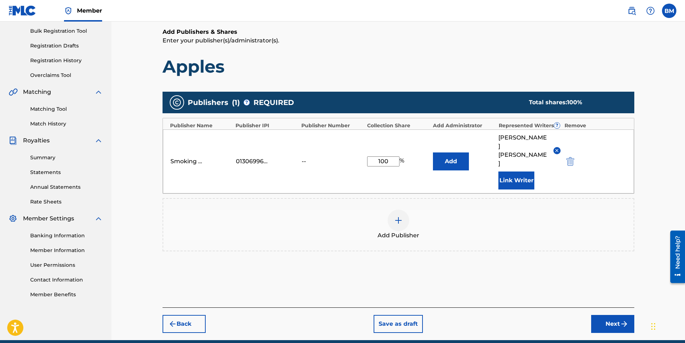
click at [616, 315] on button "Next" at bounding box center [612, 324] width 43 height 18
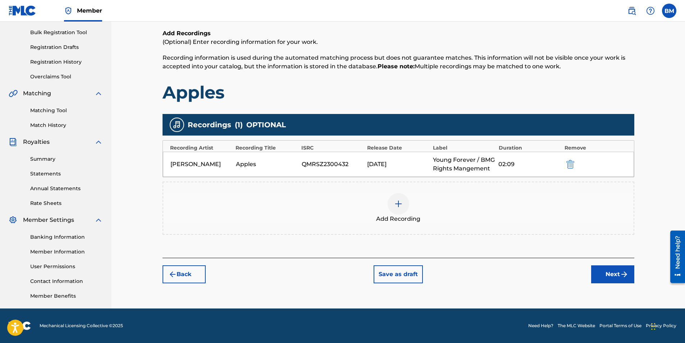
click at [604, 267] on button "Next" at bounding box center [612, 274] width 43 height 18
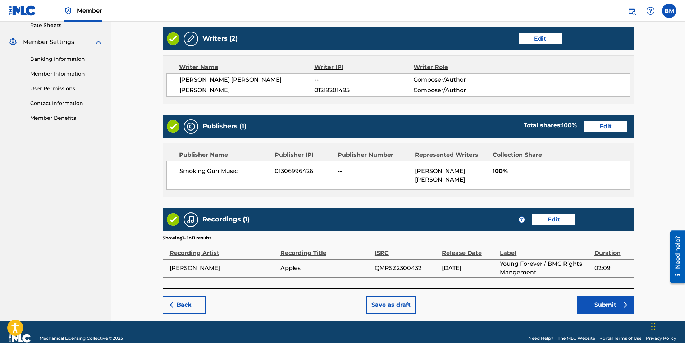
scroll to position [294, 0]
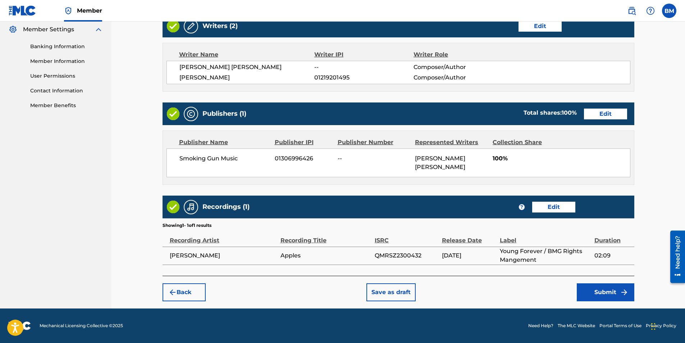
click at [540, 26] on button "Edit" at bounding box center [540, 26] width 43 height 11
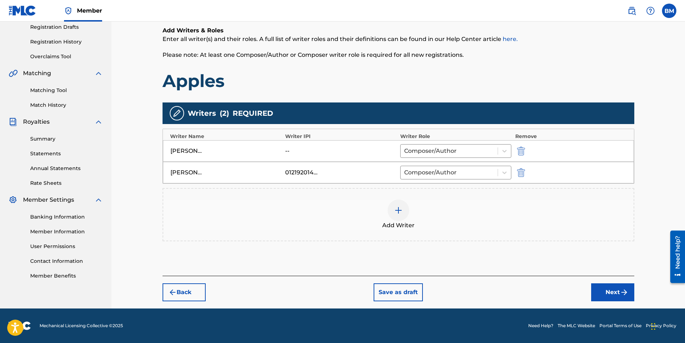
click at [608, 290] on button "Next" at bounding box center [612, 292] width 43 height 18
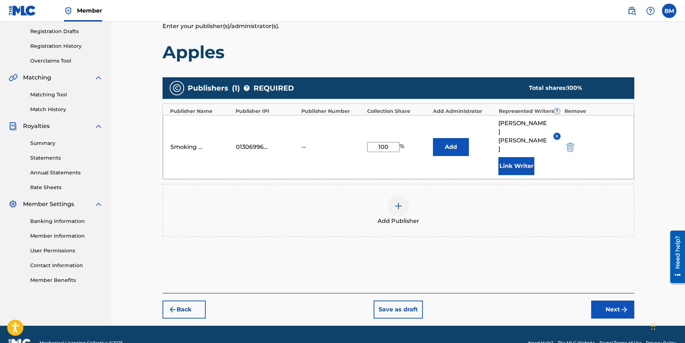
click at [618, 301] on button "Next" at bounding box center [612, 310] width 43 height 18
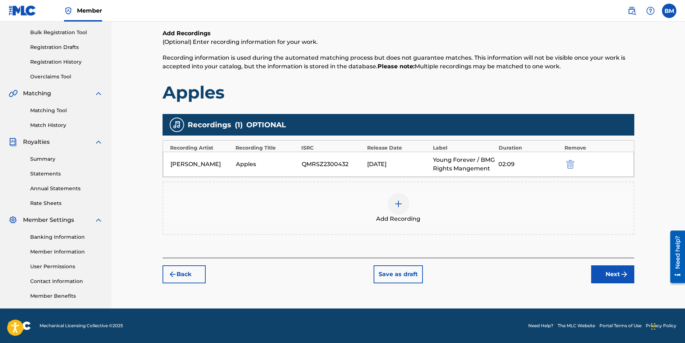
click at [618, 281] on button "Next" at bounding box center [612, 274] width 43 height 18
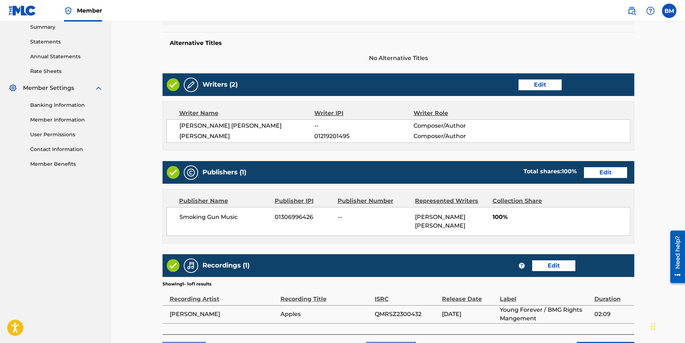
scroll to position [294, 0]
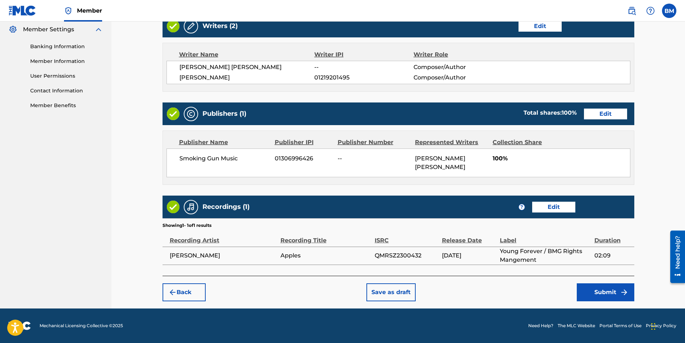
click at [614, 296] on button "Submit" at bounding box center [606, 292] width 58 height 18
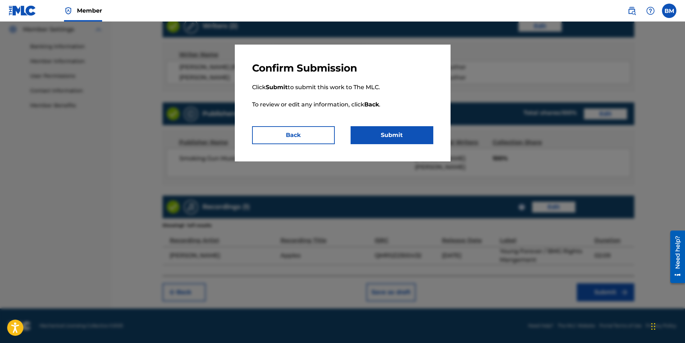
click at [394, 138] on button "Submit" at bounding box center [392, 135] width 83 height 18
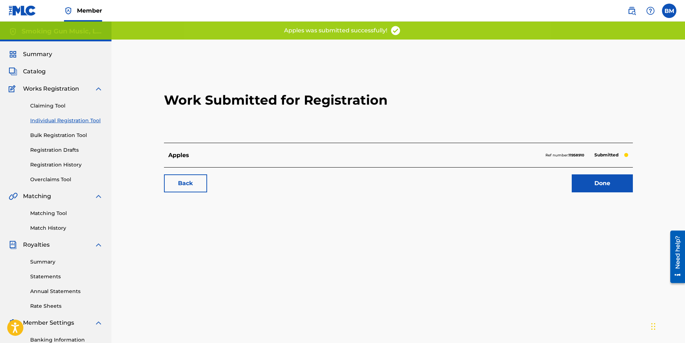
click at [604, 183] on link "Done" at bounding box center [602, 183] width 61 height 18
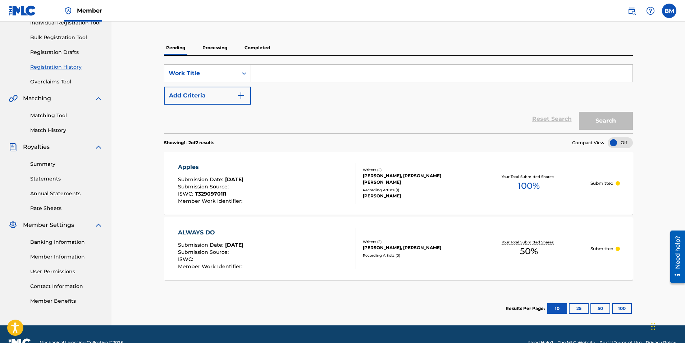
scroll to position [115, 0]
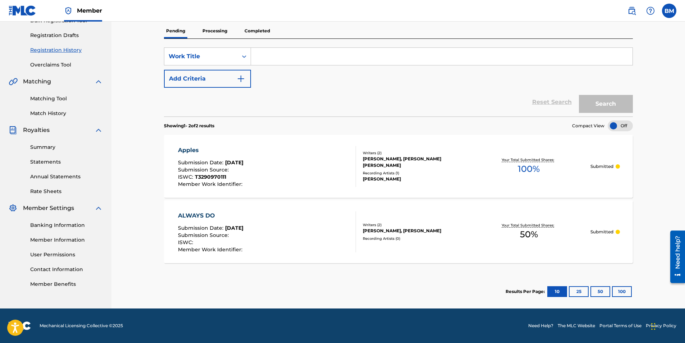
click at [194, 151] on div "Apples" at bounding box center [211, 150] width 66 height 9
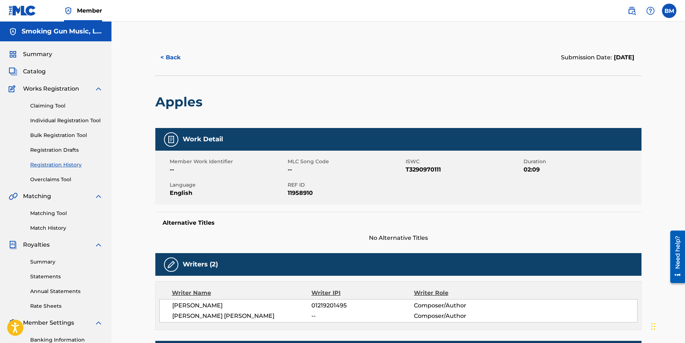
click at [173, 56] on button "< Back" at bounding box center [176, 58] width 43 height 18
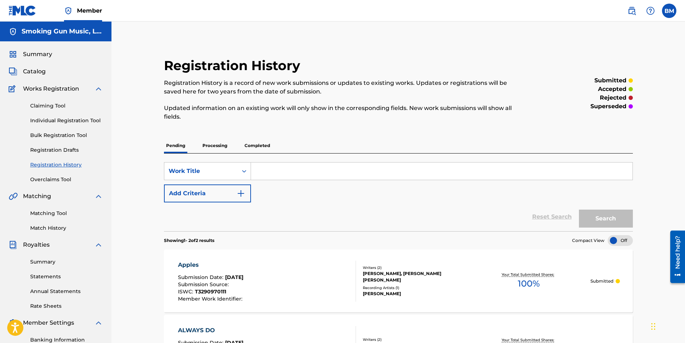
click at [78, 122] on link "Individual Registration Tool" at bounding box center [66, 121] width 73 height 8
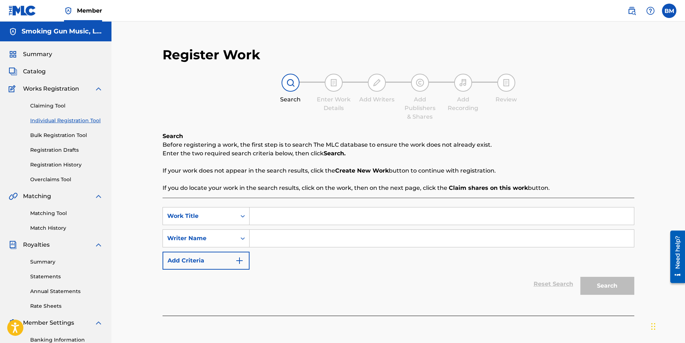
click at [69, 165] on link "Registration History" at bounding box center [66, 165] width 73 height 8
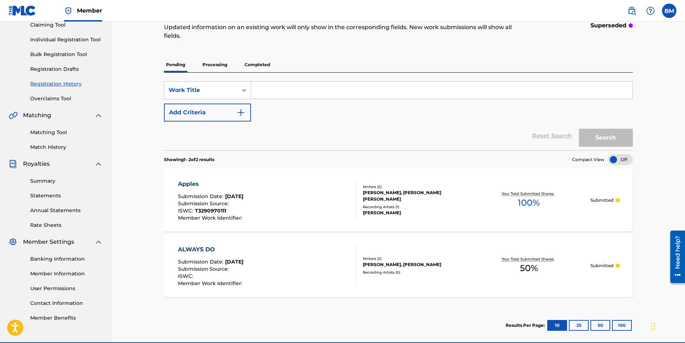
scroll to position [108, 0]
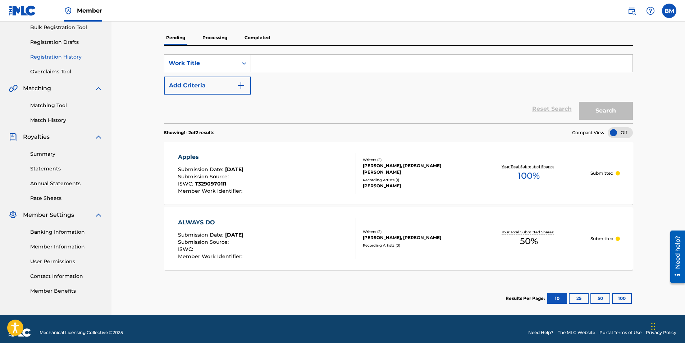
click at [617, 174] on div at bounding box center [618, 173] width 4 height 4
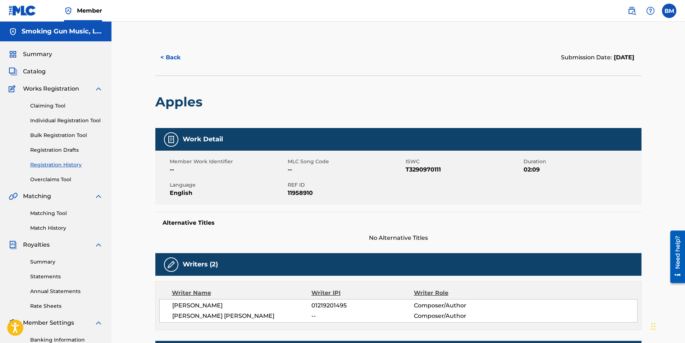
click at [169, 56] on button "< Back" at bounding box center [176, 58] width 43 height 18
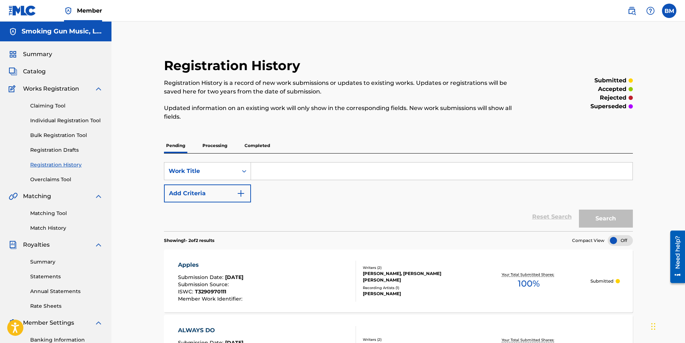
click at [55, 107] on link "Claiming Tool" at bounding box center [66, 106] width 73 height 8
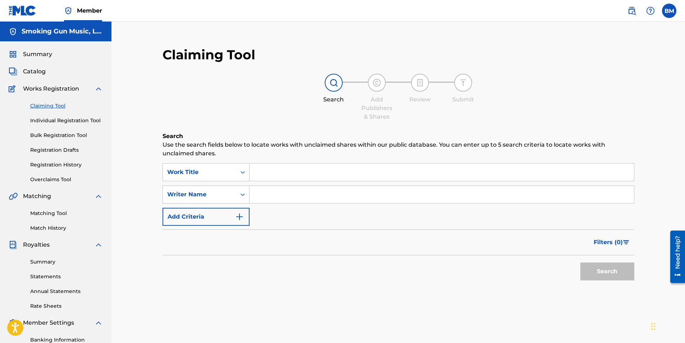
click at [297, 175] on input "Search Form" at bounding box center [442, 172] width 385 height 17
click at [278, 174] on input "Search Form" at bounding box center [442, 172] width 385 height 17
paste input "Baby Blue"
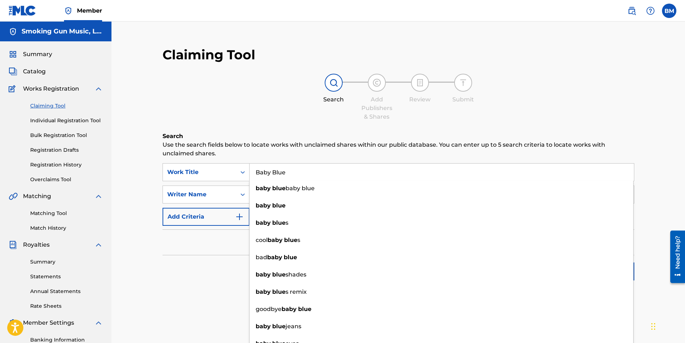
type input "Baby Blue"
click at [265, 140] on h6 "Search" at bounding box center [399, 136] width 472 height 9
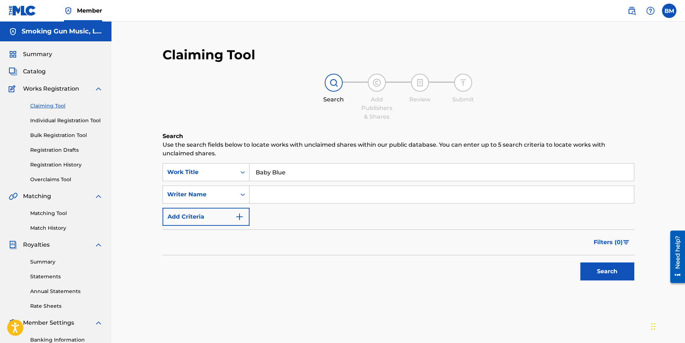
click at [269, 190] on input "Search Form" at bounding box center [442, 194] width 385 height 17
type input "[PERSON_NAME]"
click at [605, 270] on button "Search" at bounding box center [608, 272] width 54 height 18
click at [609, 272] on button "Search" at bounding box center [608, 272] width 54 height 18
click at [54, 119] on link "Individual Registration Tool" at bounding box center [66, 121] width 73 height 8
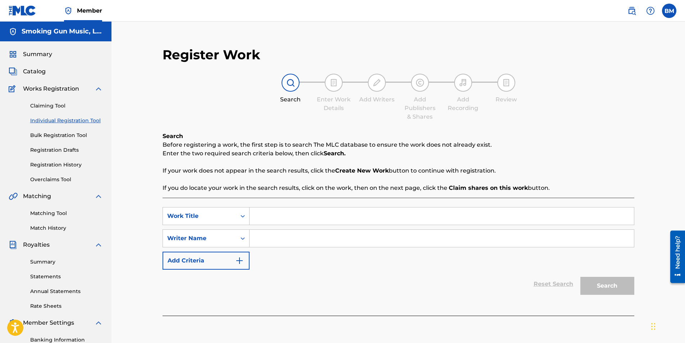
click at [299, 221] on input "Search Form" at bounding box center [442, 216] width 385 height 17
paste input "Baby Blue"
type input "Baby Blue"
type input "[PERSON_NAME]"
click at [598, 285] on button "Search" at bounding box center [608, 286] width 54 height 18
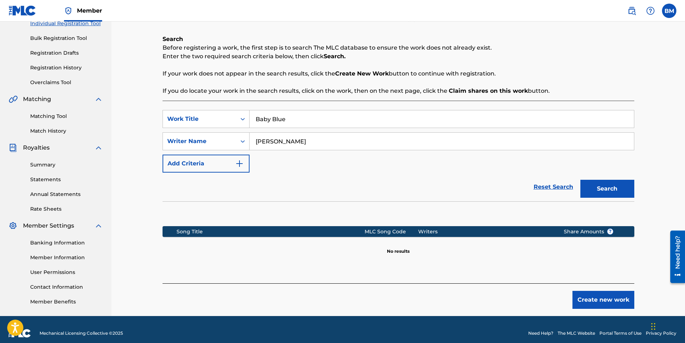
scroll to position [105, 0]
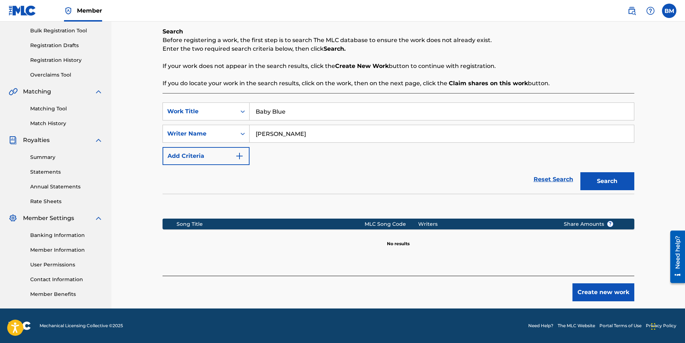
click at [598, 292] on button "Create new work" at bounding box center [604, 292] width 62 height 18
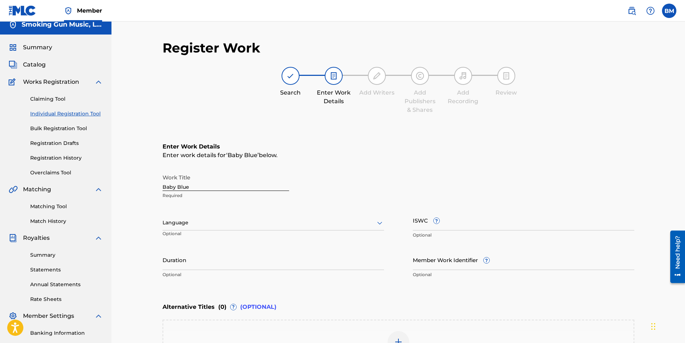
scroll to position [0, 0]
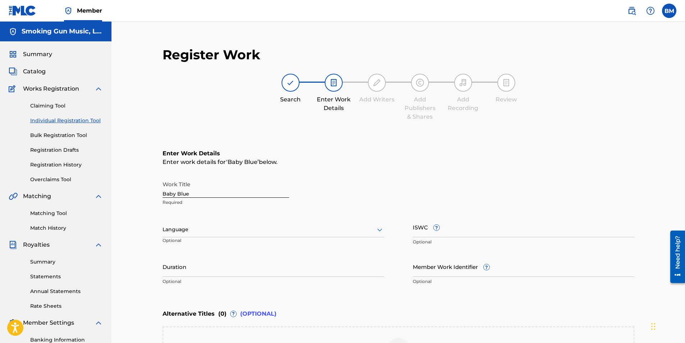
click at [464, 235] on input "ISWC ?" at bounding box center [524, 227] width 222 height 21
paste input "T3274702562"
type input "T3274702562"
click at [320, 269] on input "Duration" at bounding box center [274, 267] width 222 height 21
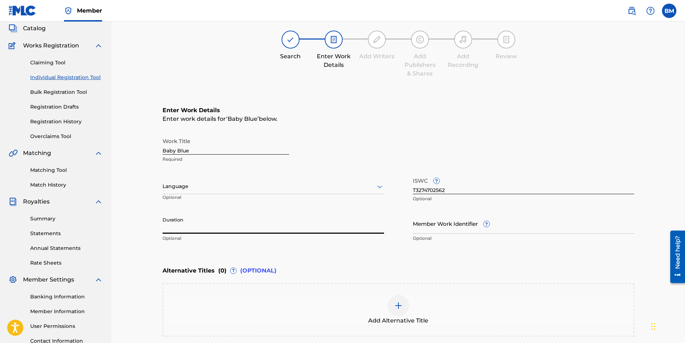
scroll to position [122, 0]
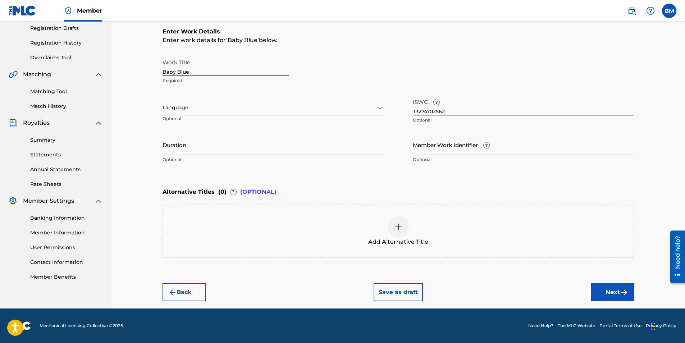
click at [617, 295] on button "Next" at bounding box center [612, 292] width 43 height 18
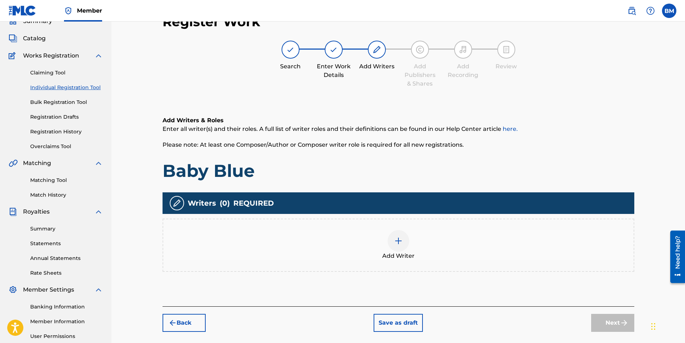
scroll to position [32, 0]
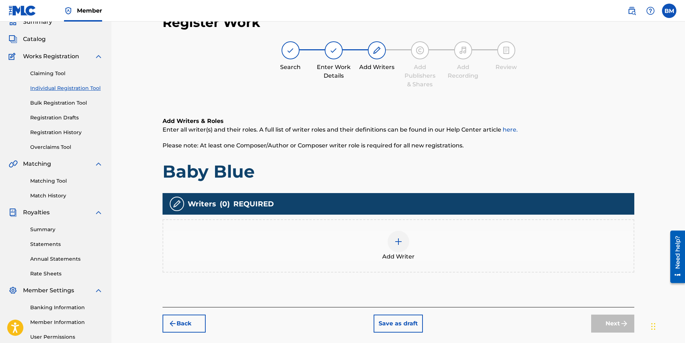
click at [403, 245] on div at bounding box center [399, 242] width 22 height 22
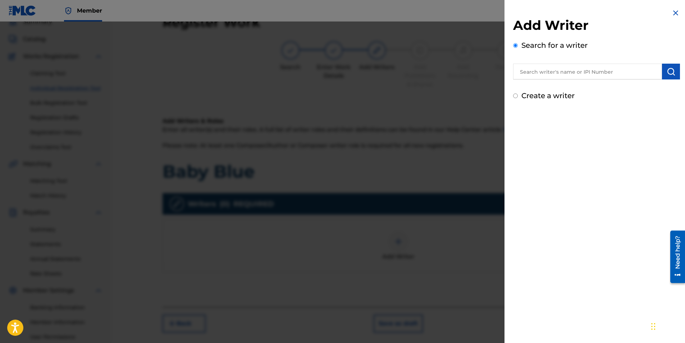
click at [556, 67] on input "text" at bounding box center [587, 72] width 149 height 16
type input "[PERSON_NAME] [PERSON_NAME]"
click at [670, 73] on img "submit" at bounding box center [671, 71] width 9 height 9
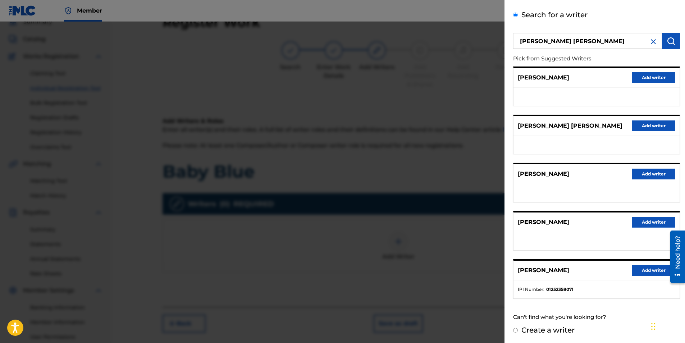
scroll to position [32, 0]
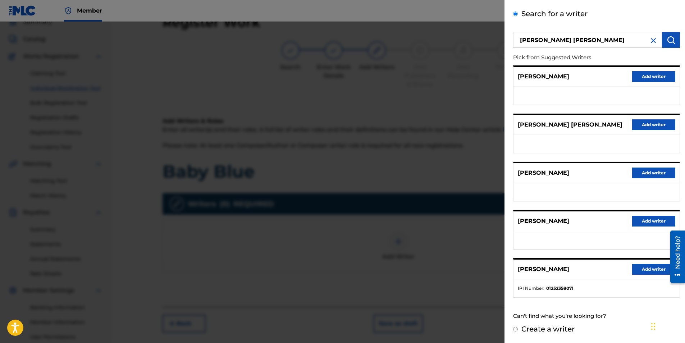
click at [647, 268] on button "Add writer" at bounding box center [653, 269] width 43 height 11
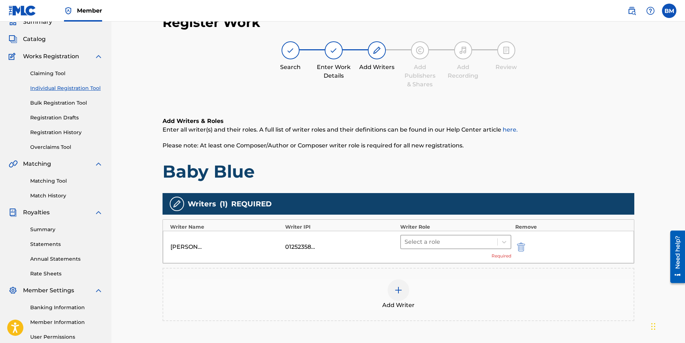
click at [457, 239] on div at bounding box center [450, 242] width 90 height 10
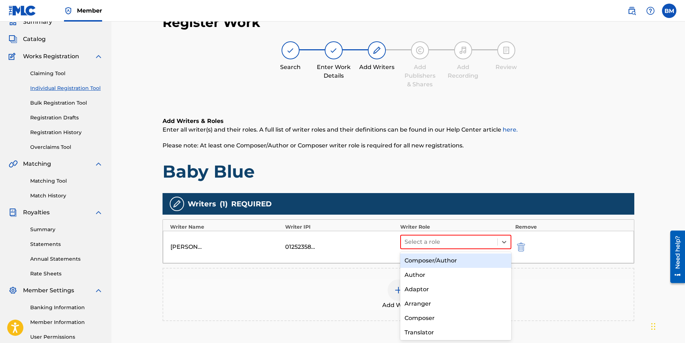
click at [444, 259] on div "Composer/Author" at bounding box center [456, 261] width 112 height 14
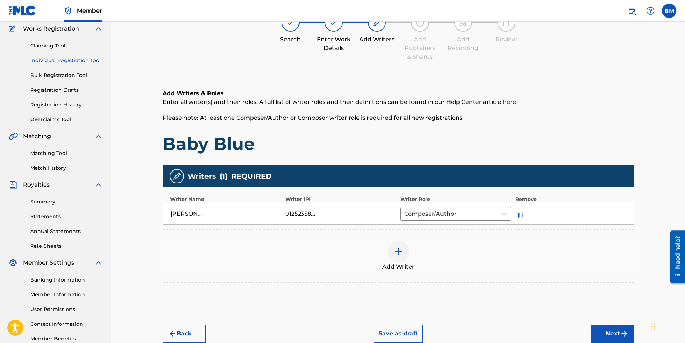
scroll to position [103, 0]
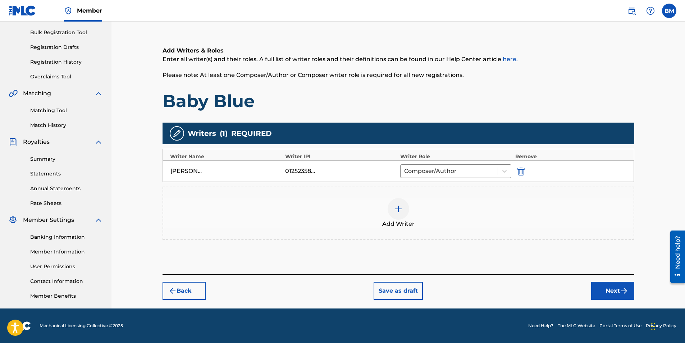
click at [615, 295] on button "Next" at bounding box center [612, 291] width 43 height 18
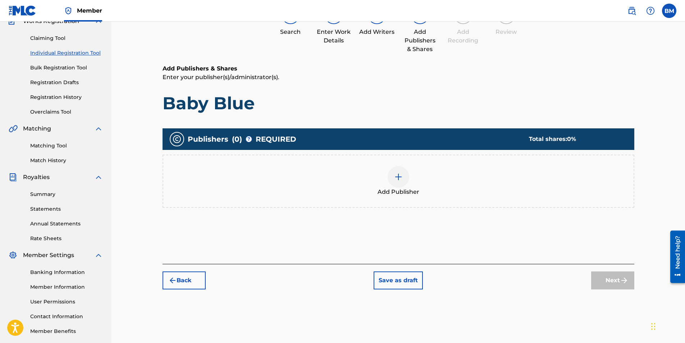
scroll to position [32, 0]
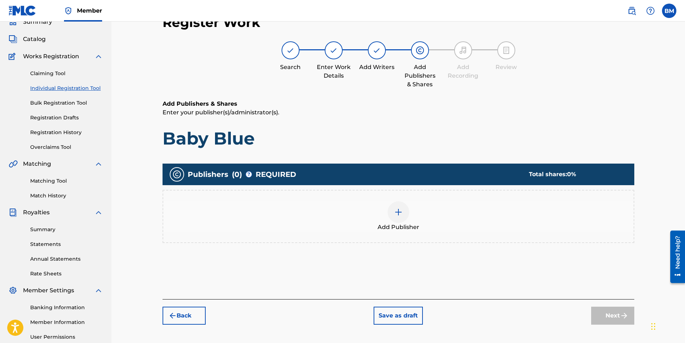
click at [394, 211] on img at bounding box center [398, 212] width 9 height 9
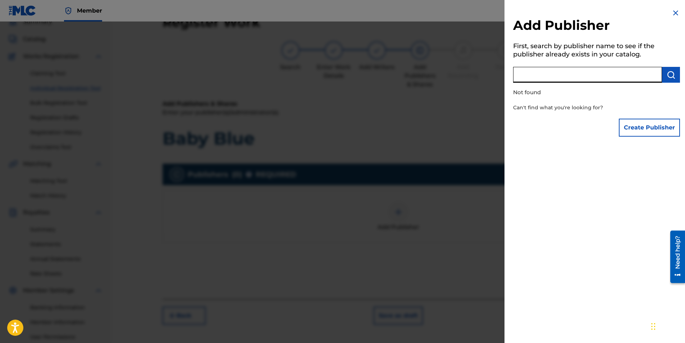
click at [552, 73] on input "text" at bounding box center [587, 75] width 149 height 16
click at [667, 71] on img "submit" at bounding box center [671, 75] width 9 height 9
click at [594, 81] on input "smoking gun" at bounding box center [587, 75] width 149 height 16
click at [664, 74] on button "submit" at bounding box center [671, 75] width 18 height 16
click at [614, 71] on input "smoking gun music llc" at bounding box center [587, 75] width 149 height 16
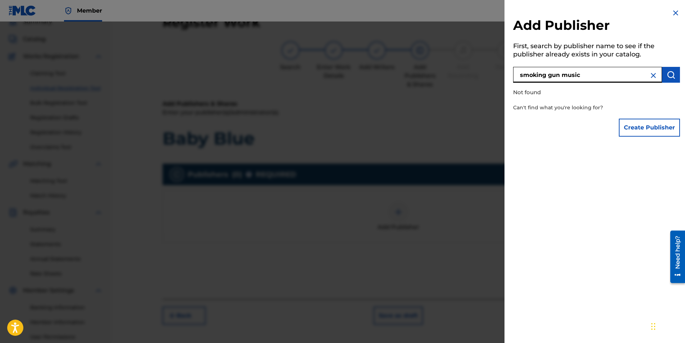
type input "smoking gun music"
click at [670, 73] on img "submit" at bounding box center [671, 75] width 9 height 9
click at [622, 95] on p "Not found" at bounding box center [576, 92] width 126 height 15
click at [651, 133] on button "Create Publisher" at bounding box center [649, 128] width 61 height 18
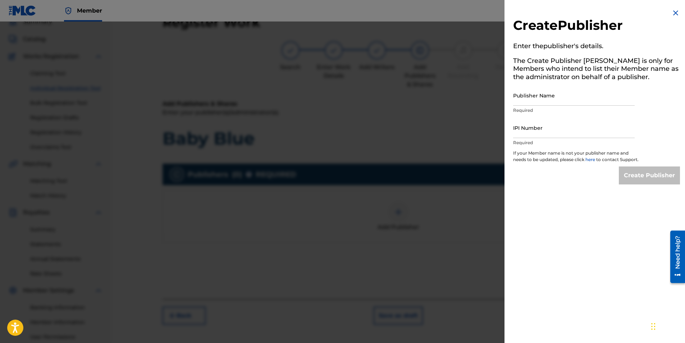
click at [551, 96] on input "Publisher Name" at bounding box center [574, 95] width 122 height 21
type input "Smoking Gun Music"
type input "1306996426"
click at [641, 180] on input "Create Publisher" at bounding box center [649, 176] width 61 height 18
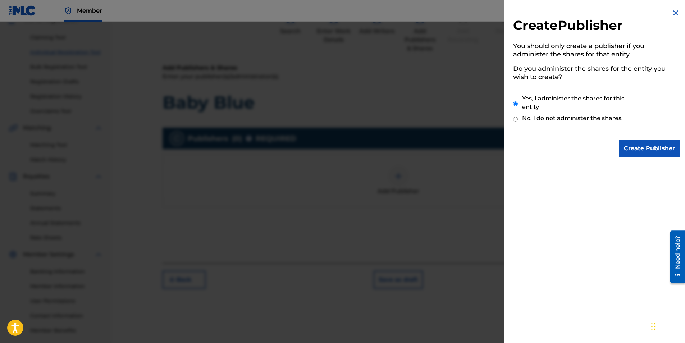
scroll to position [103, 0]
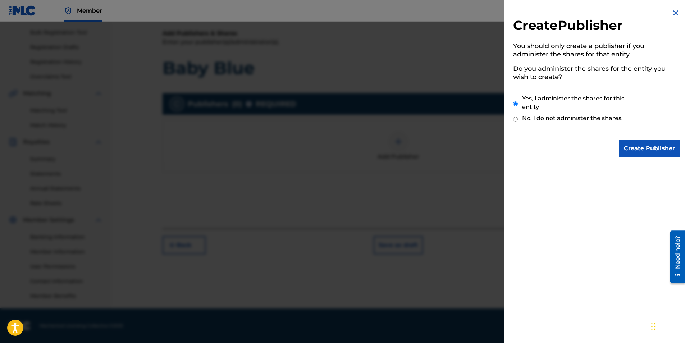
click at [649, 146] on input "Create Publisher" at bounding box center [649, 149] width 61 height 18
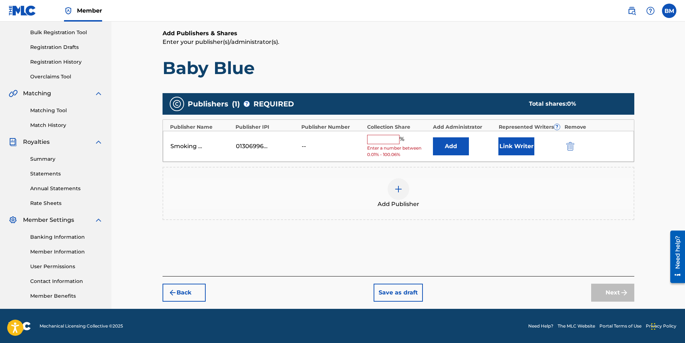
click at [383, 136] on input "text" at bounding box center [383, 139] width 32 height 9
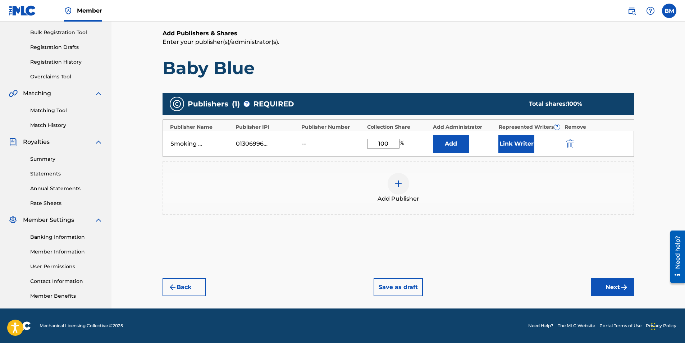
type input "100"
click at [449, 190] on div "Add Publisher" at bounding box center [398, 188] width 471 height 30
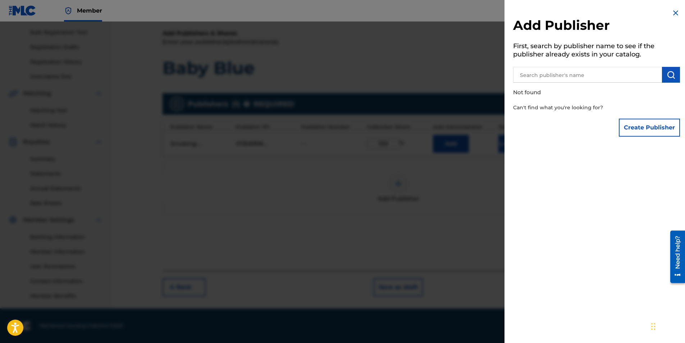
click at [672, 9] on img at bounding box center [676, 13] width 9 height 9
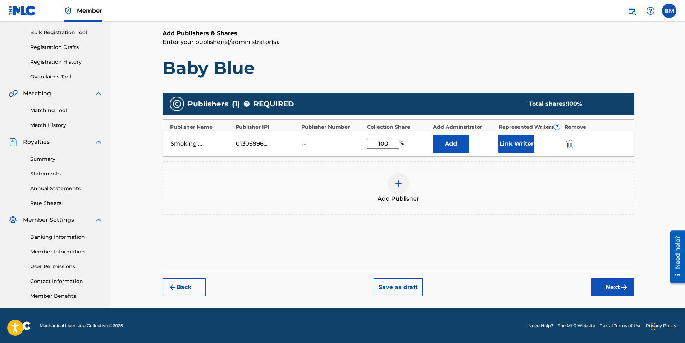
click at [511, 141] on button "Link Writer" at bounding box center [517, 144] width 36 height 18
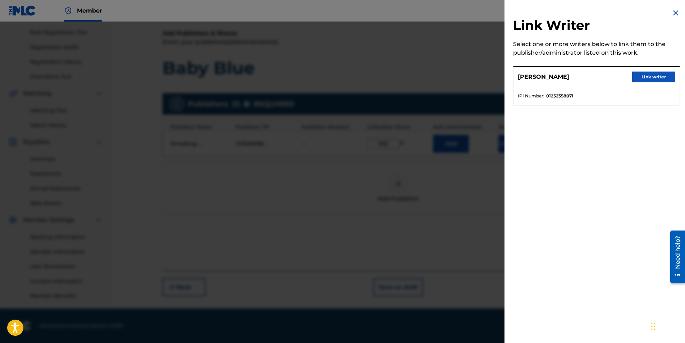
click at [648, 73] on button "Link writer" at bounding box center [653, 77] width 43 height 11
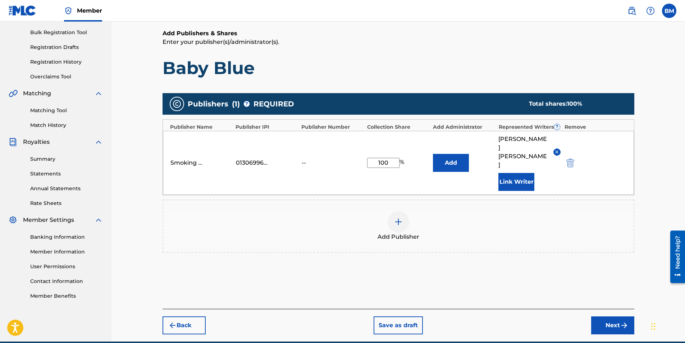
click at [612, 317] on button "Next" at bounding box center [612, 326] width 43 height 18
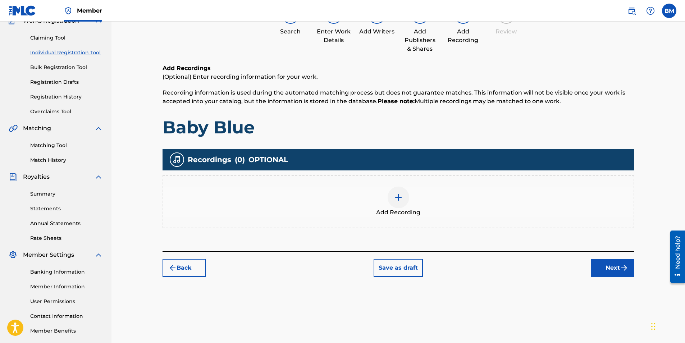
scroll to position [32, 0]
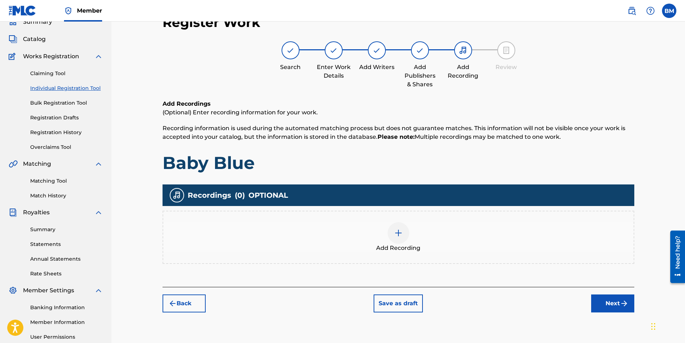
click at [398, 232] on img at bounding box center [398, 233] width 9 height 9
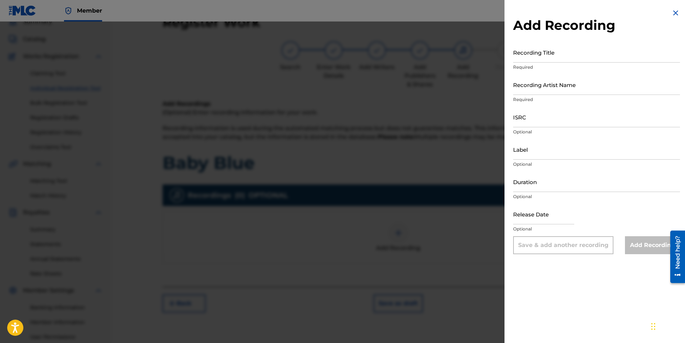
click at [564, 56] on input "Recording Title" at bounding box center [596, 52] width 167 height 21
type input "Baby Blue"
click at [539, 88] on input "Recording Artist Name" at bounding box center [596, 84] width 167 height 21
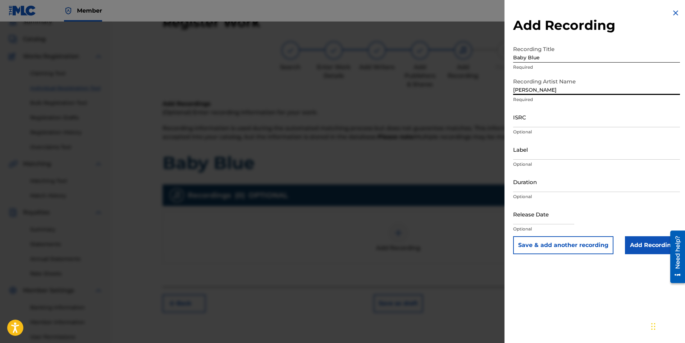
type input "[PERSON_NAME]"
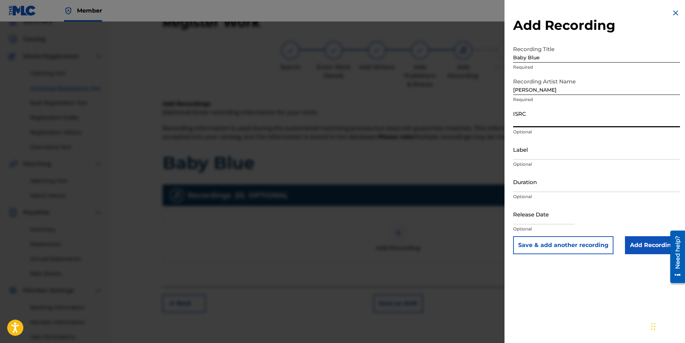
paste input "QZDA62430252"
type input "QZDA62430252"
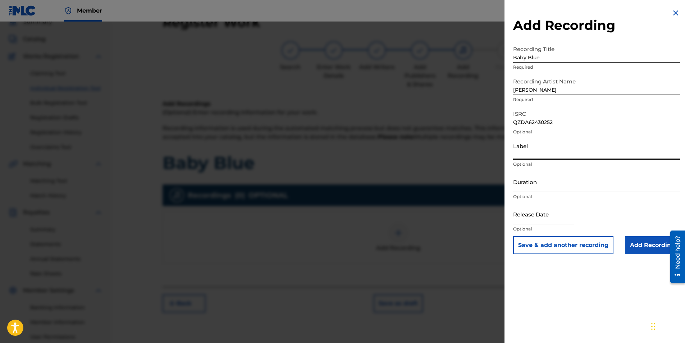
click at [548, 154] on input "Label" at bounding box center [596, 149] width 167 height 21
type input "Young Forever / BMG Rights Mangement"
type input "02:09"
type input "[DATE]"
click at [544, 184] on input "02:09" at bounding box center [596, 182] width 167 height 21
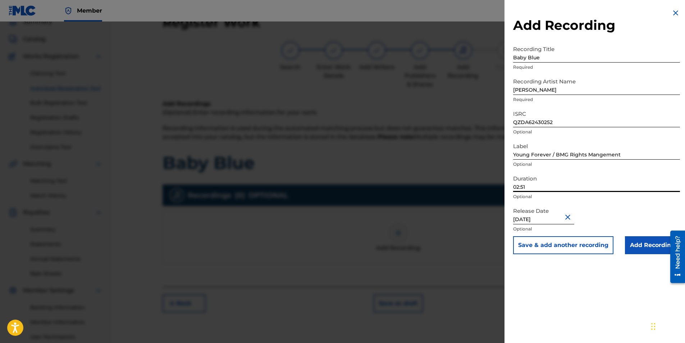
type input "02:51"
drag, startPoint x: 516, startPoint y: 219, endPoint x: 527, endPoint y: 218, distance: 10.8
click at [518, 219] on input "[DATE]" at bounding box center [543, 214] width 61 height 21
select select "4"
select select "2023"
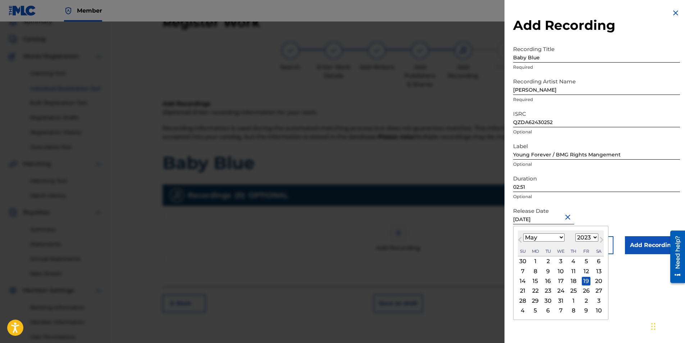
drag, startPoint x: 549, startPoint y: 215, endPoint x: 491, endPoint y: 217, distance: 57.9
click at [491, 217] on div "Add Recording Recording Title Baby Blue Required Recording Artist Name [PERSON_…" at bounding box center [342, 183] width 685 height 322
type input "[DATE]"
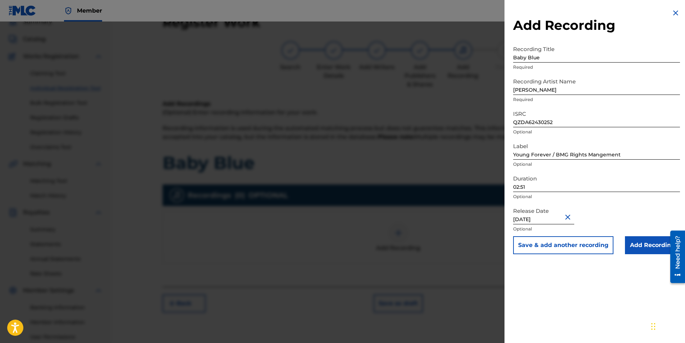
select select "4"
select select "2023"
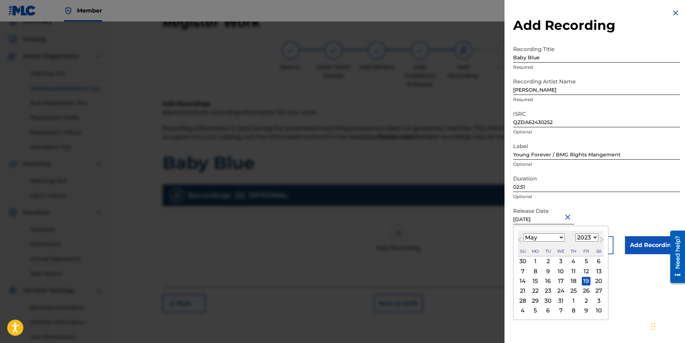
click at [557, 218] on input "[DATE]" at bounding box center [543, 214] width 61 height 21
click at [571, 218] on button "Close" at bounding box center [569, 217] width 11 height 22
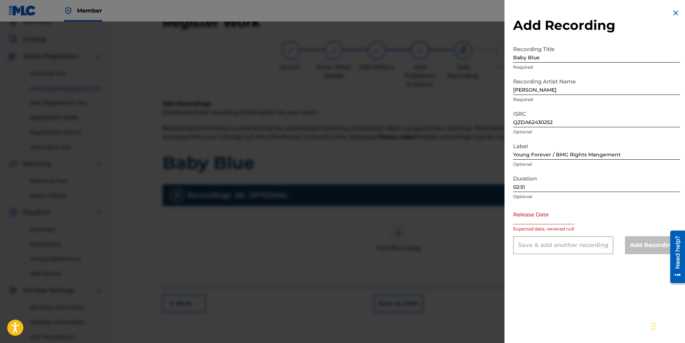
click at [551, 219] on input "text" at bounding box center [543, 214] width 61 height 21
select select "7"
select select "2025"
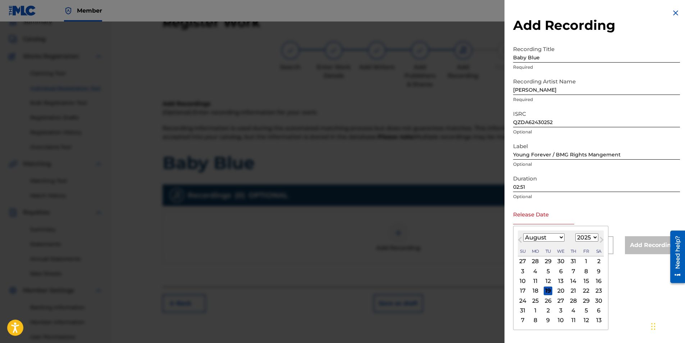
click at [521, 239] on span "Previous Month" at bounding box center [521, 241] width 0 height 11
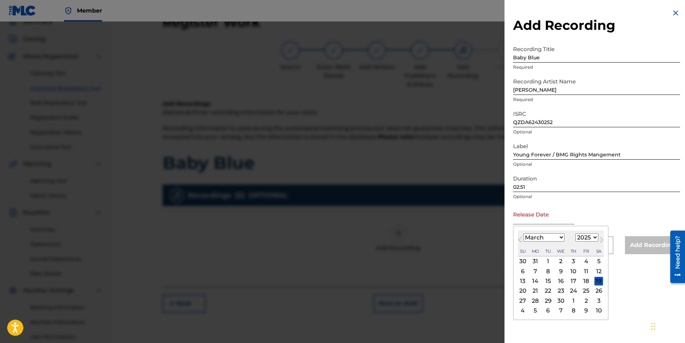
click at [521, 239] on span "Previous Month" at bounding box center [521, 241] width 0 height 11
select select "11"
select select "2024"
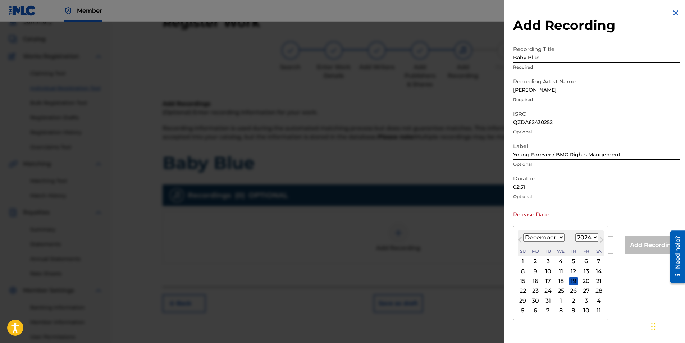
click at [521, 239] on span "Previous Month" at bounding box center [521, 241] width 0 height 11
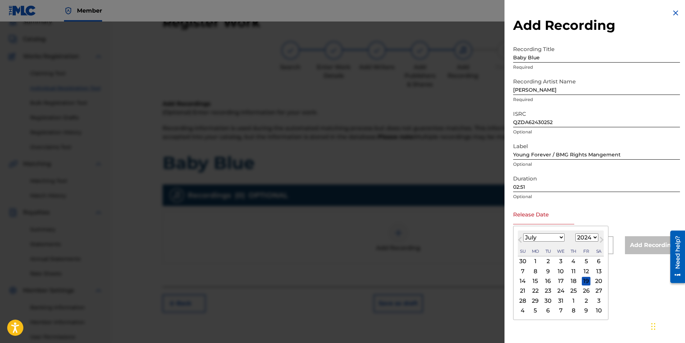
click at [521, 239] on span "Previous Month" at bounding box center [521, 241] width 0 height 11
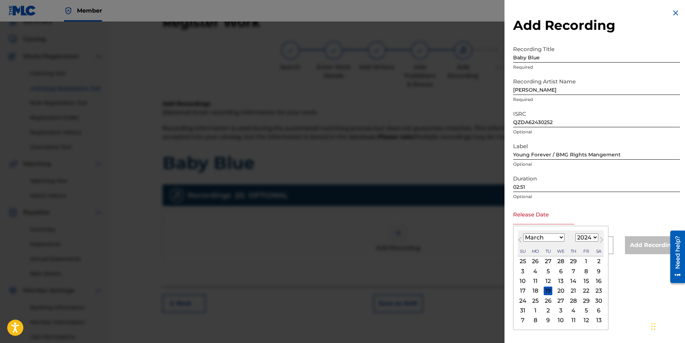
select select "1"
click at [588, 282] on div "16" at bounding box center [586, 281] width 9 height 9
type input "[DATE]"
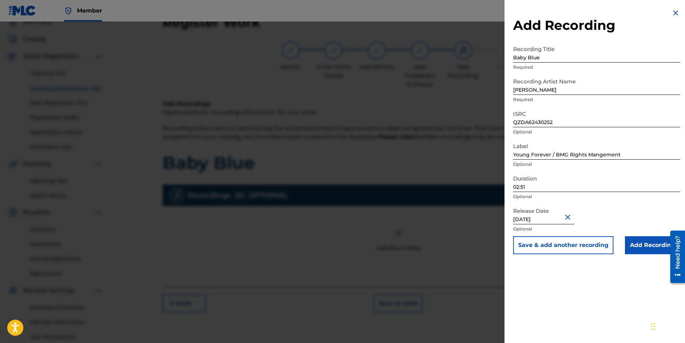
click at [540, 220] on input "[DATE]" at bounding box center [543, 214] width 61 height 21
select select "1"
select select "2024"
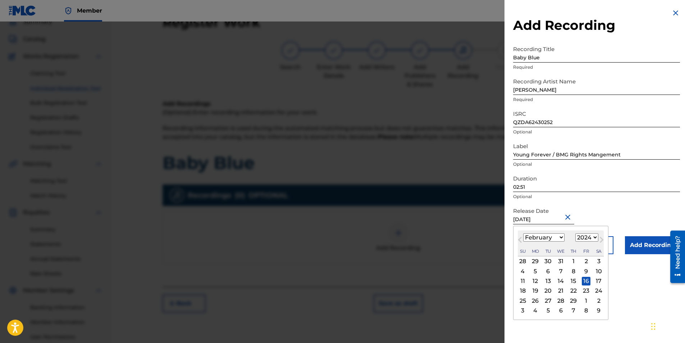
click at [587, 270] on div "9" at bounding box center [586, 271] width 9 height 9
type input "[DATE]"
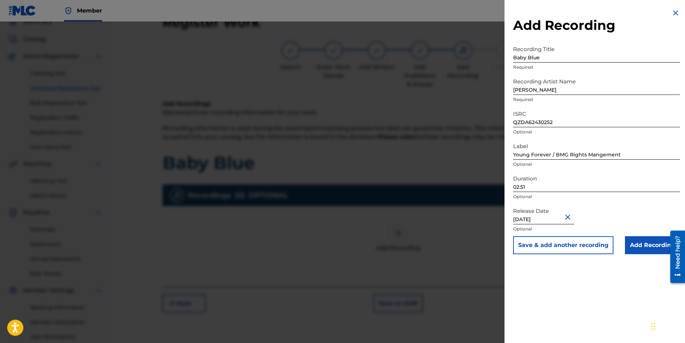
click at [641, 244] on input "Add Recording" at bounding box center [652, 245] width 55 height 18
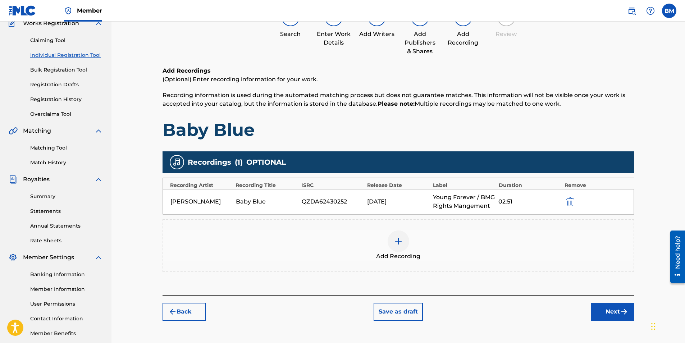
scroll to position [103, 0]
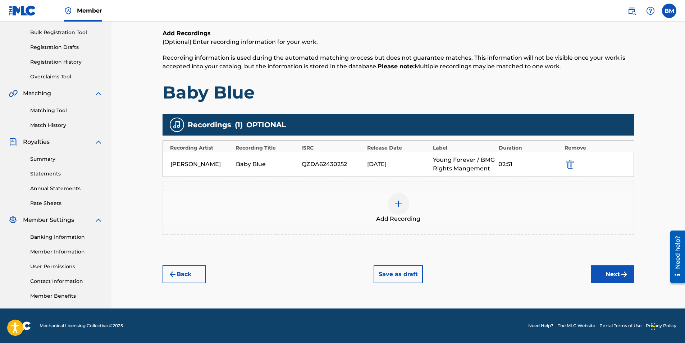
click at [609, 274] on button "Next" at bounding box center [612, 274] width 43 height 18
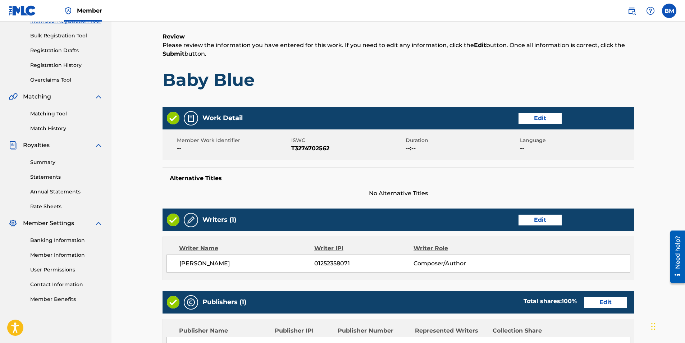
scroll to position [280, 0]
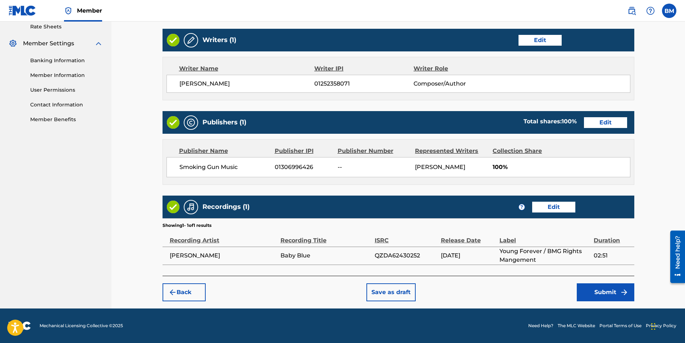
click at [603, 294] on button "Submit" at bounding box center [606, 292] width 58 height 18
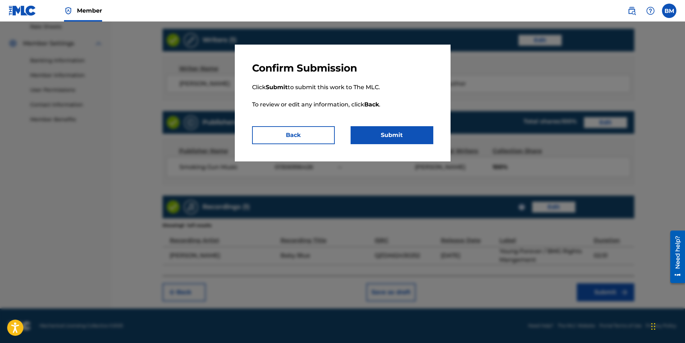
click at [403, 135] on button "Submit" at bounding box center [392, 135] width 83 height 18
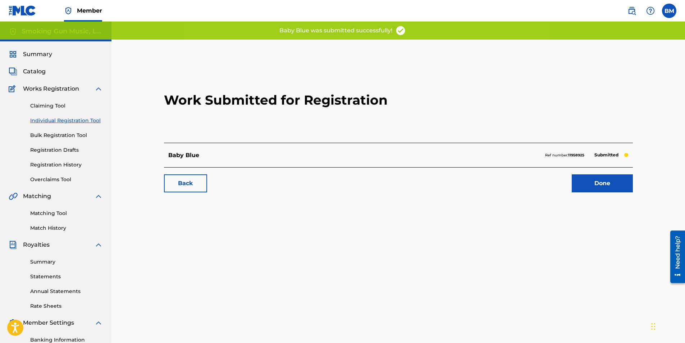
click at [606, 181] on link "Done" at bounding box center [602, 183] width 61 height 18
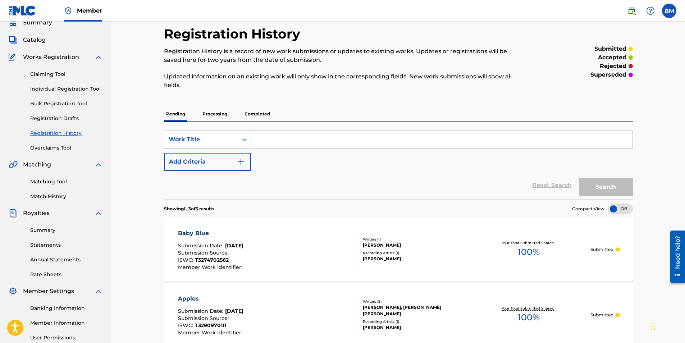
scroll to position [108, 0]
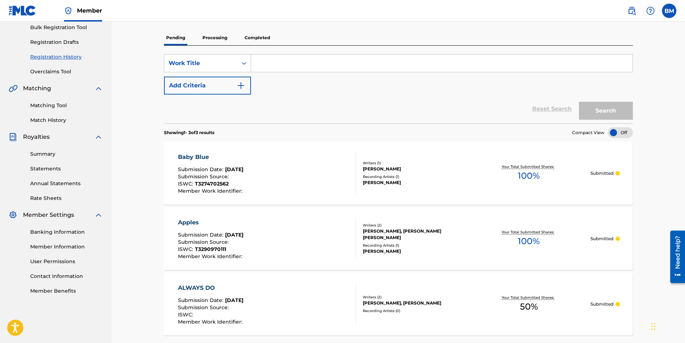
click at [212, 156] on div "Baby Blue" at bounding box center [211, 157] width 66 height 9
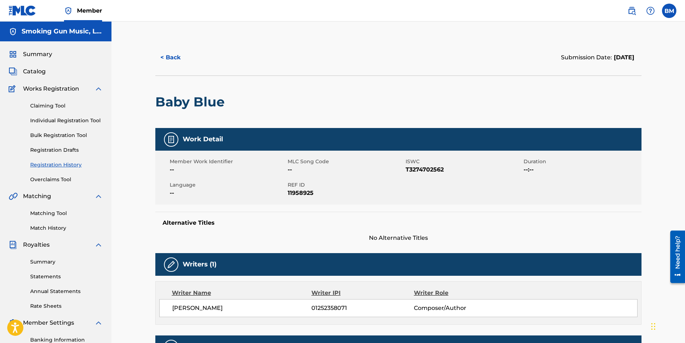
click at [169, 138] on img at bounding box center [171, 139] width 9 height 9
click at [49, 52] on span "Summary" at bounding box center [37, 54] width 29 height 9
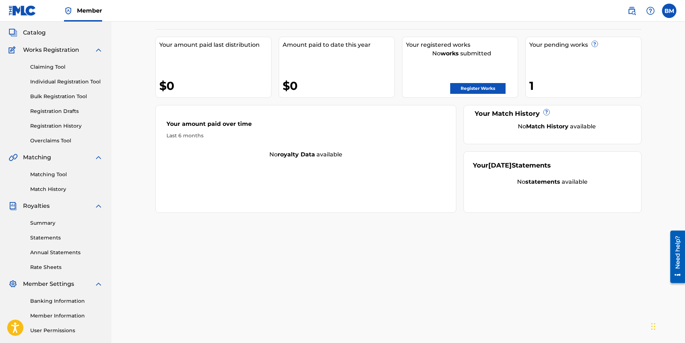
scroll to position [103, 0]
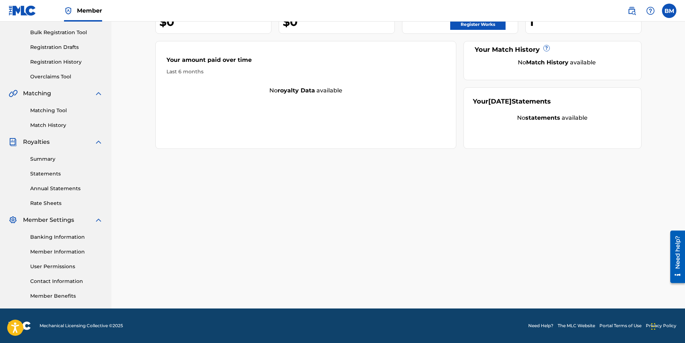
click at [63, 250] on link "Member Information" at bounding box center [66, 252] width 73 height 8
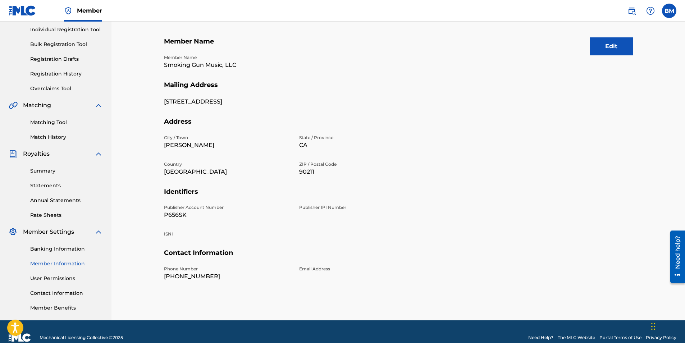
scroll to position [103, 0]
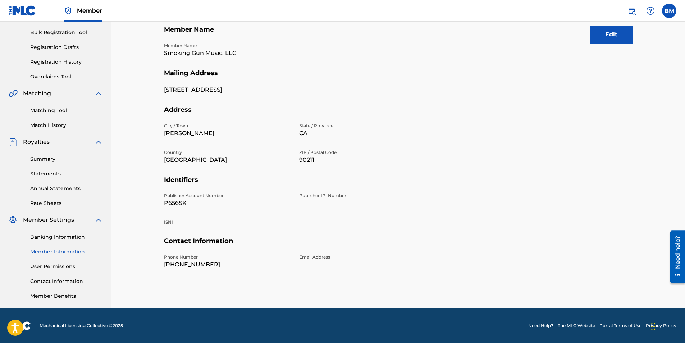
click at [179, 203] on p "P656SK" at bounding box center [227, 203] width 127 height 9
copy p "P656SK"
click at [259, 192] on h5 "Identifiers" at bounding box center [398, 184] width 469 height 17
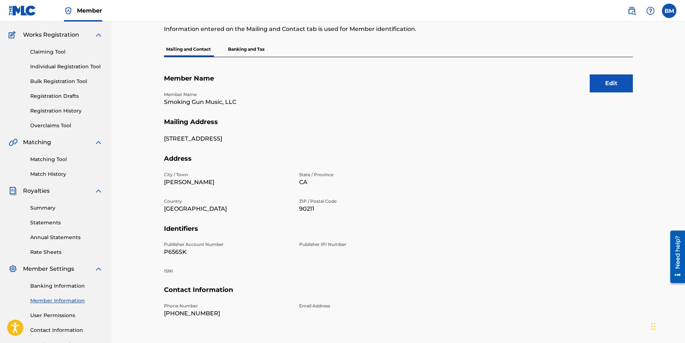
scroll to position [0, 0]
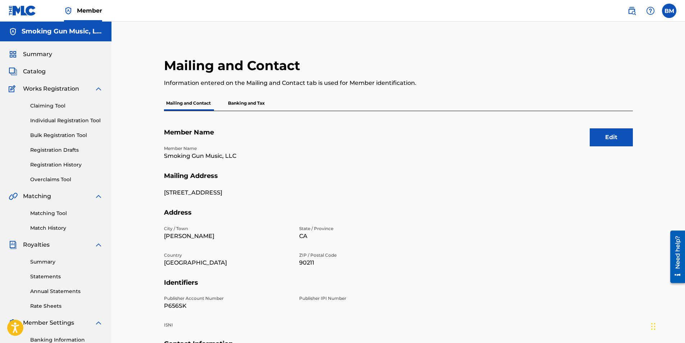
click at [70, 134] on link "Bulk Registration Tool" at bounding box center [66, 136] width 73 height 8
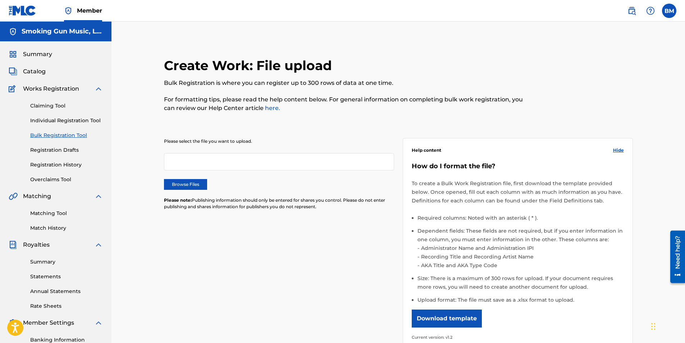
click at [181, 181] on label "Browse Files" at bounding box center [185, 184] width 43 height 11
click at [0, 0] on input "Browse Files" at bounding box center [0, 0] width 0 height 0
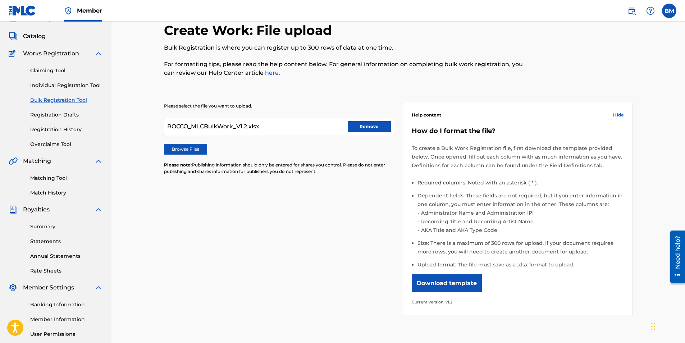
scroll to position [108, 0]
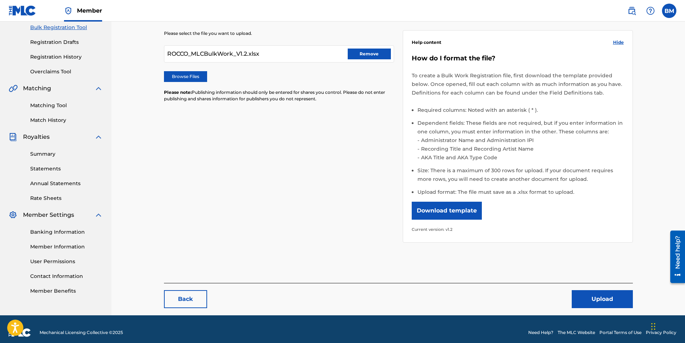
click at [607, 297] on button "Upload" at bounding box center [602, 299] width 61 height 18
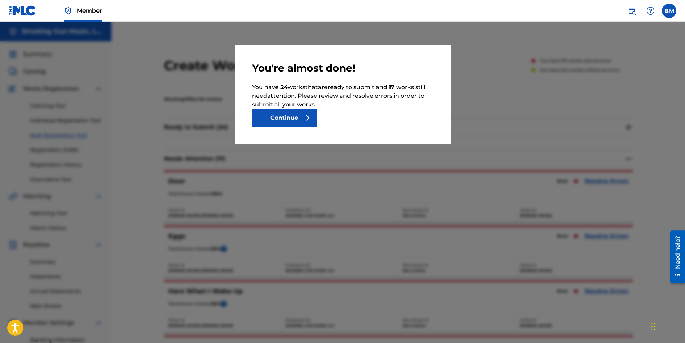
click at [278, 115] on button "Continue" at bounding box center [284, 118] width 65 height 18
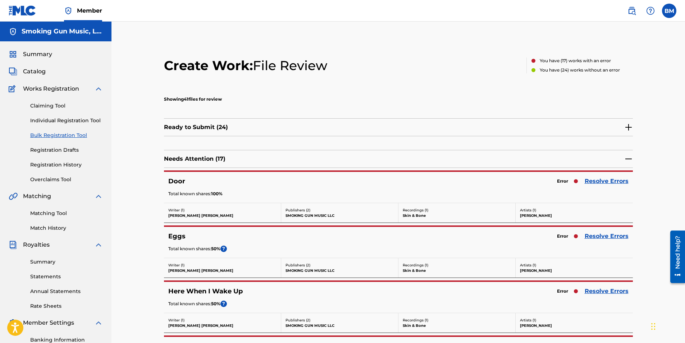
click at [630, 126] on img at bounding box center [629, 127] width 9 height 9
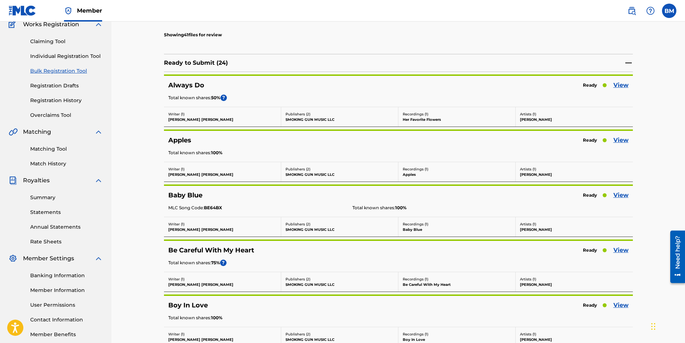
scroll to position [72, 0]
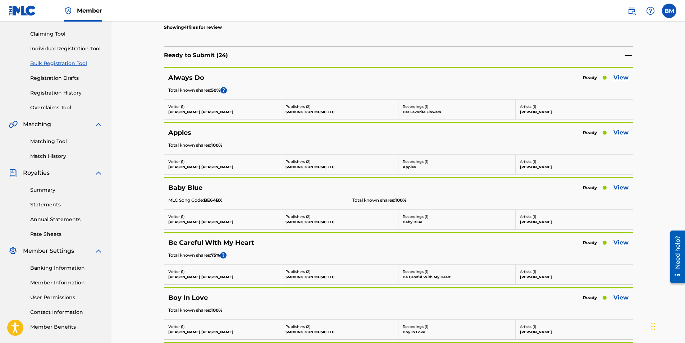
click at [624, 131] on link "View" at bounding box center [621, 132] width 15 height 9
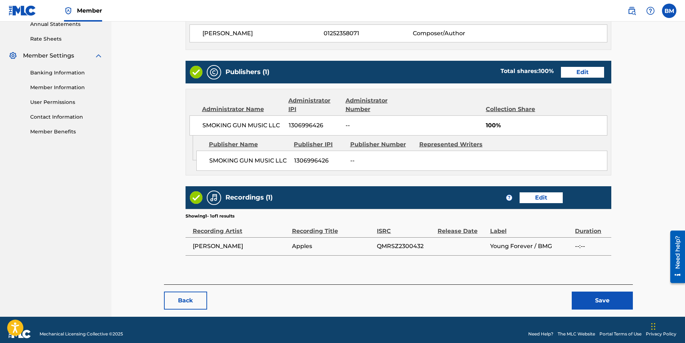
scroll to position [276, 0]
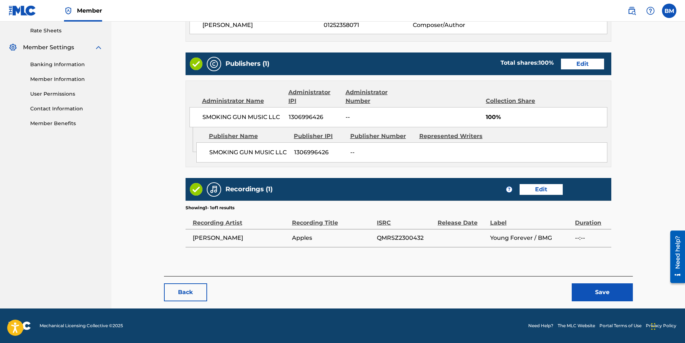
click at [175, 292] on button "Back" at bounding box center [185, 292] width 43 height 18
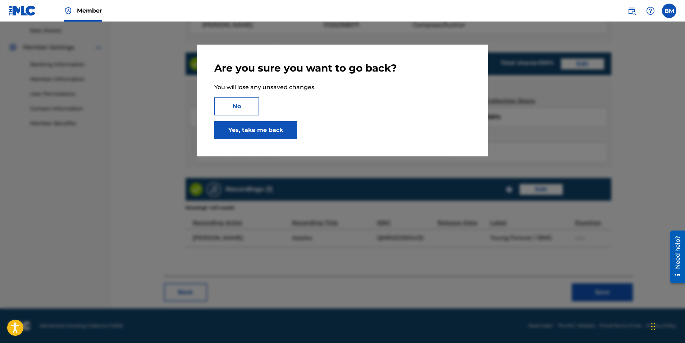
click at [242, 104] on button "No" at bounding box center [236, 106] width 45 height 18
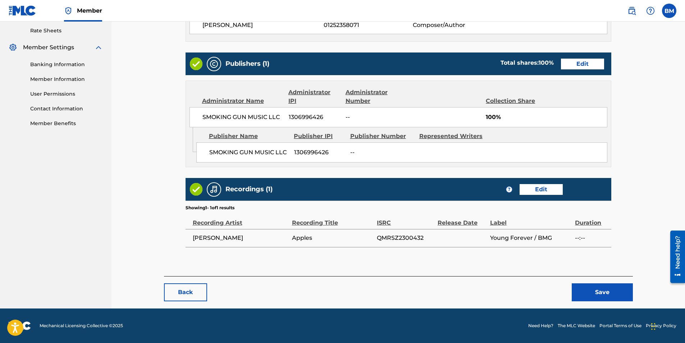
click at [194, 288] on button "Back" at bounding box center [185, 292] width 43 height 18
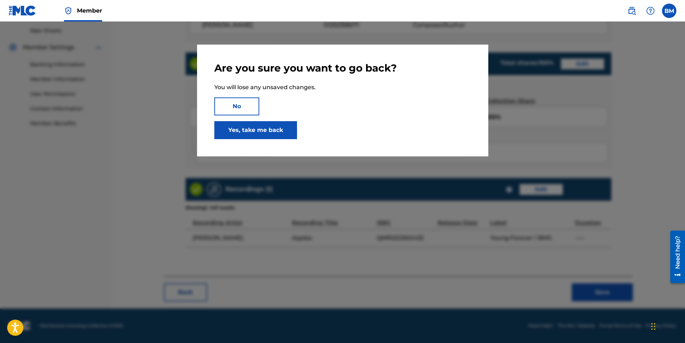
click at [277, 123] on link "Yes, take me back" at bounding box center [255, 130] width 83 height 18
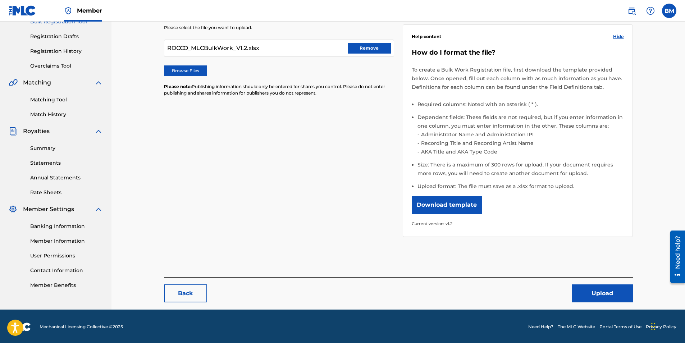
scroll to position [115, 0]
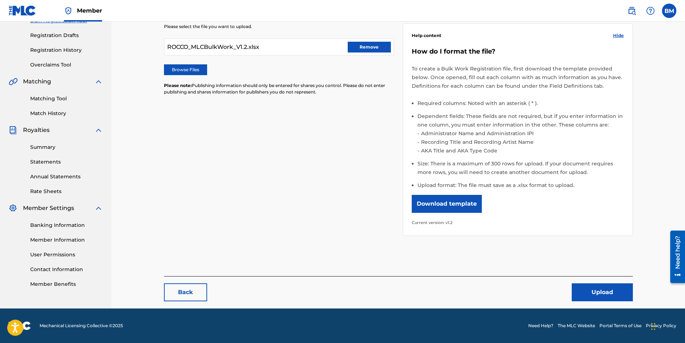
click at [587, 289] on button "Upload" at bounding box center [602, 292] width 61 height 18
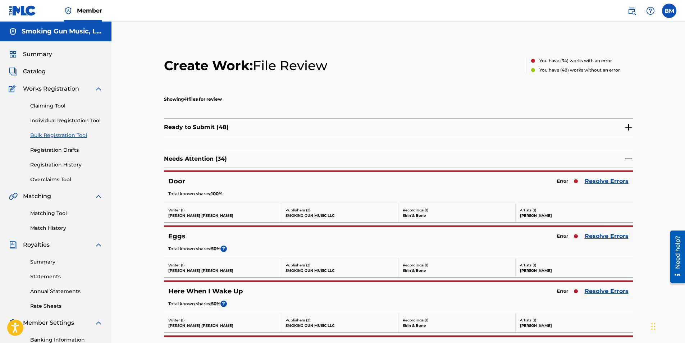
click at [625, 126] on img at bounding box center [629, 127] width 9 height 9
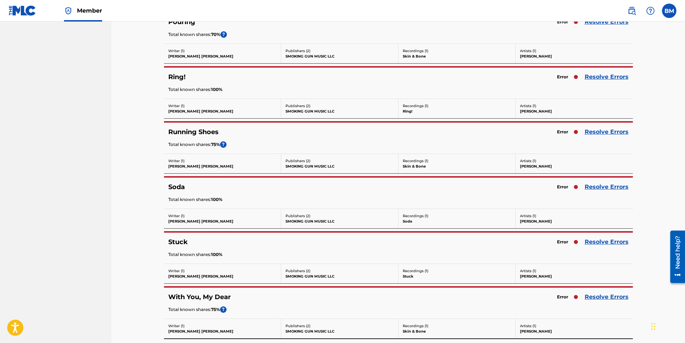
scroll to position [2148, 0]
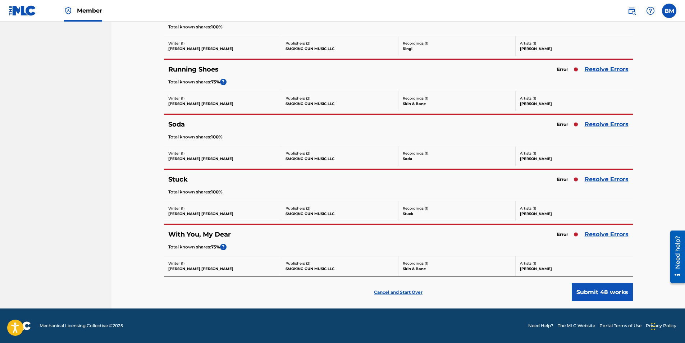
click at [407, 293] on p "Cancel and Start Over" at bounding box center [398, 292] width 49 height 6
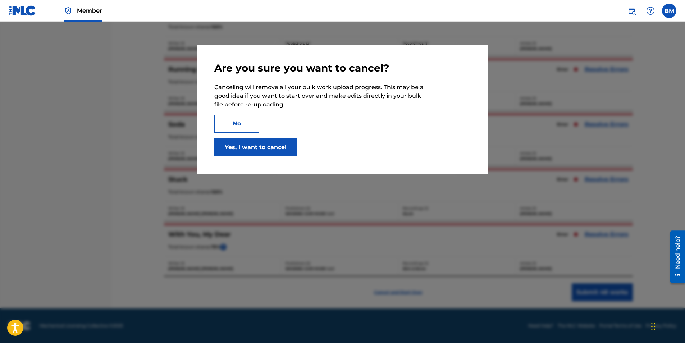
click at [239, 148] on button "Yes, I want to cancel" at bounding box center [255, 148] width 83 height 18
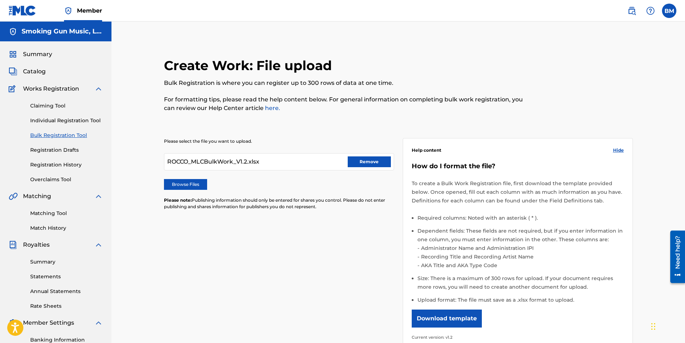
click at [387, 162] on button "Remove" at bounding box center [369, 161] width 43 height 11
click at [190, 185] on label "Browse Files" at bounding box center [185, 184] width 43 height 11
click at [0, 0] on input "Browse Files" at bounding box center [0, 0] width 0 height 0
click at [363, 163] on button "Remove" at bounding box center [369, 161] width 43 height 11
click at [451, 319] on button "Download template" at bounding box center [447, 319] width 70 height 18
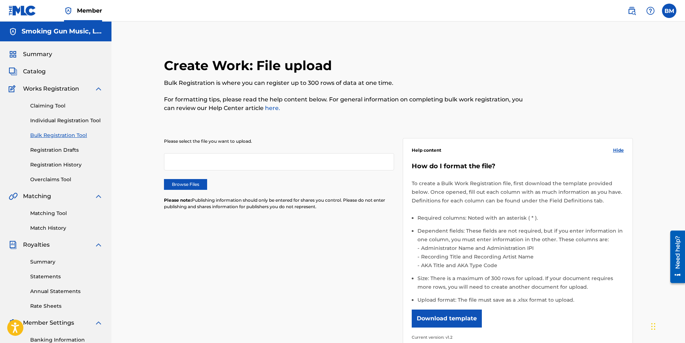
click at [54, 166] on link "Registration History" at bounding box center [66, 165] width 73 height 8
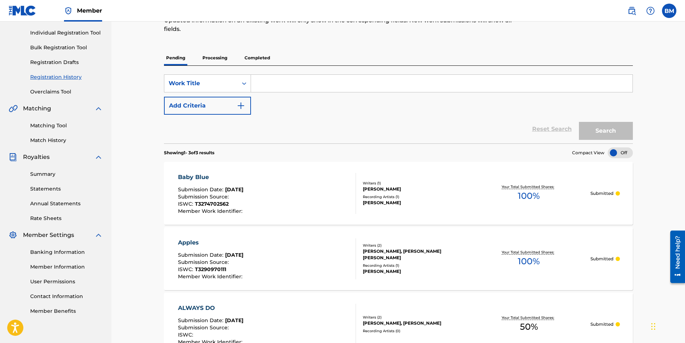
scroll to position [108, 0]
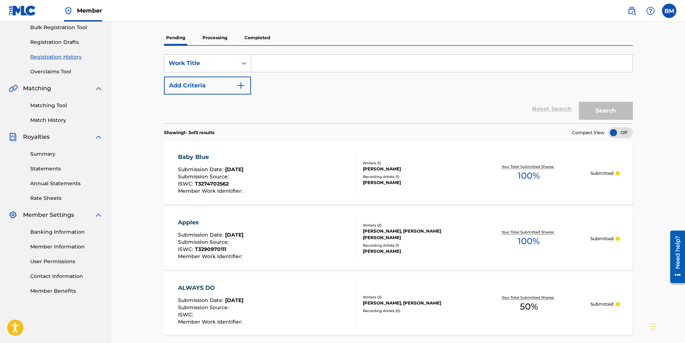
click at [187, 221] on div "Apples" at bounding box center [211, 222] width 66 height 9
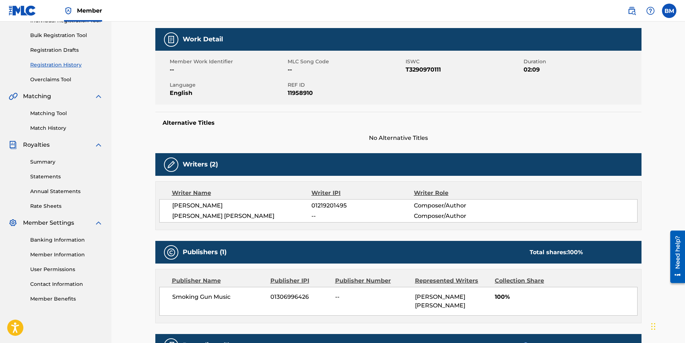
scroll to position [108, 0]
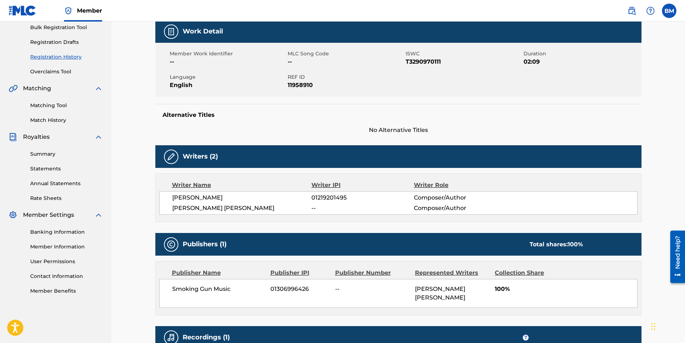
drag, startPoint x: 310, startPoint y: 197, endPoint x: 351, endPoint y: 197, distance: 41.4
click at [351, 197] on div "[PERSON_NAME] 01219201495 Composer/Author" at bounding box center [404, 198] width 465 height 9
copy div "01219201495"
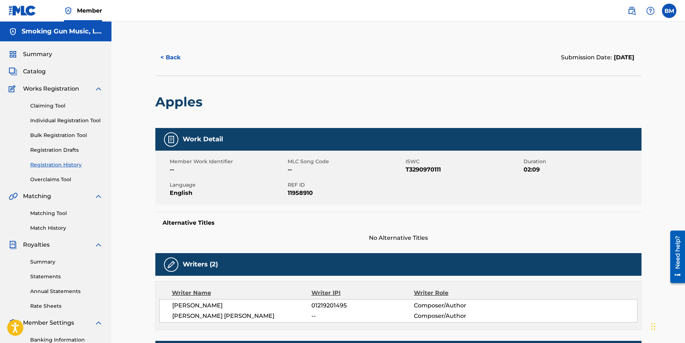
click at [168, 58] on button "< Back" at bounding box center [176, 58] width 43 height 18
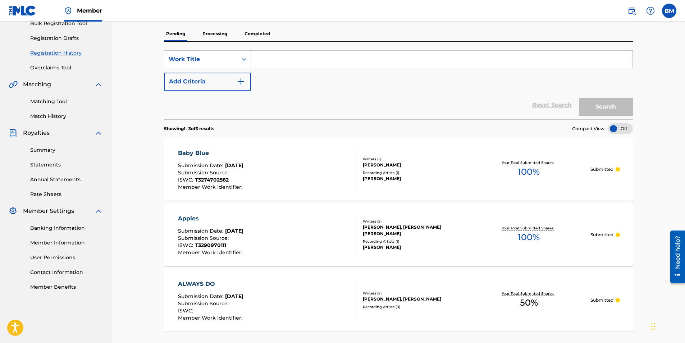
scroll to position [36, 0]
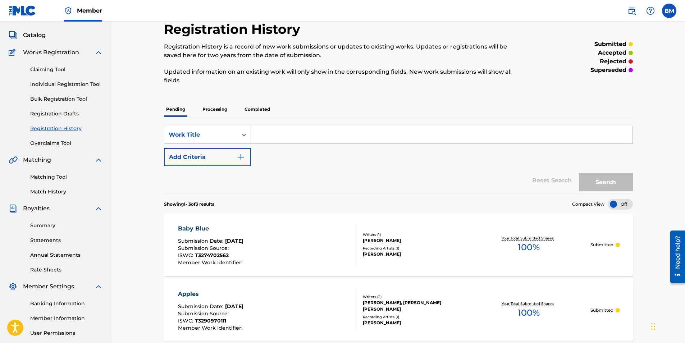
click at [282, 139] on input "Search Form" at bounding box center [442, 134] width 382 height 17
click at [307, 106] on div "Pending Processing Completed" at bounding box center [398, 109] width 469 height 15
